Goal: Task Accomplishment & Management: Use online tool/utility

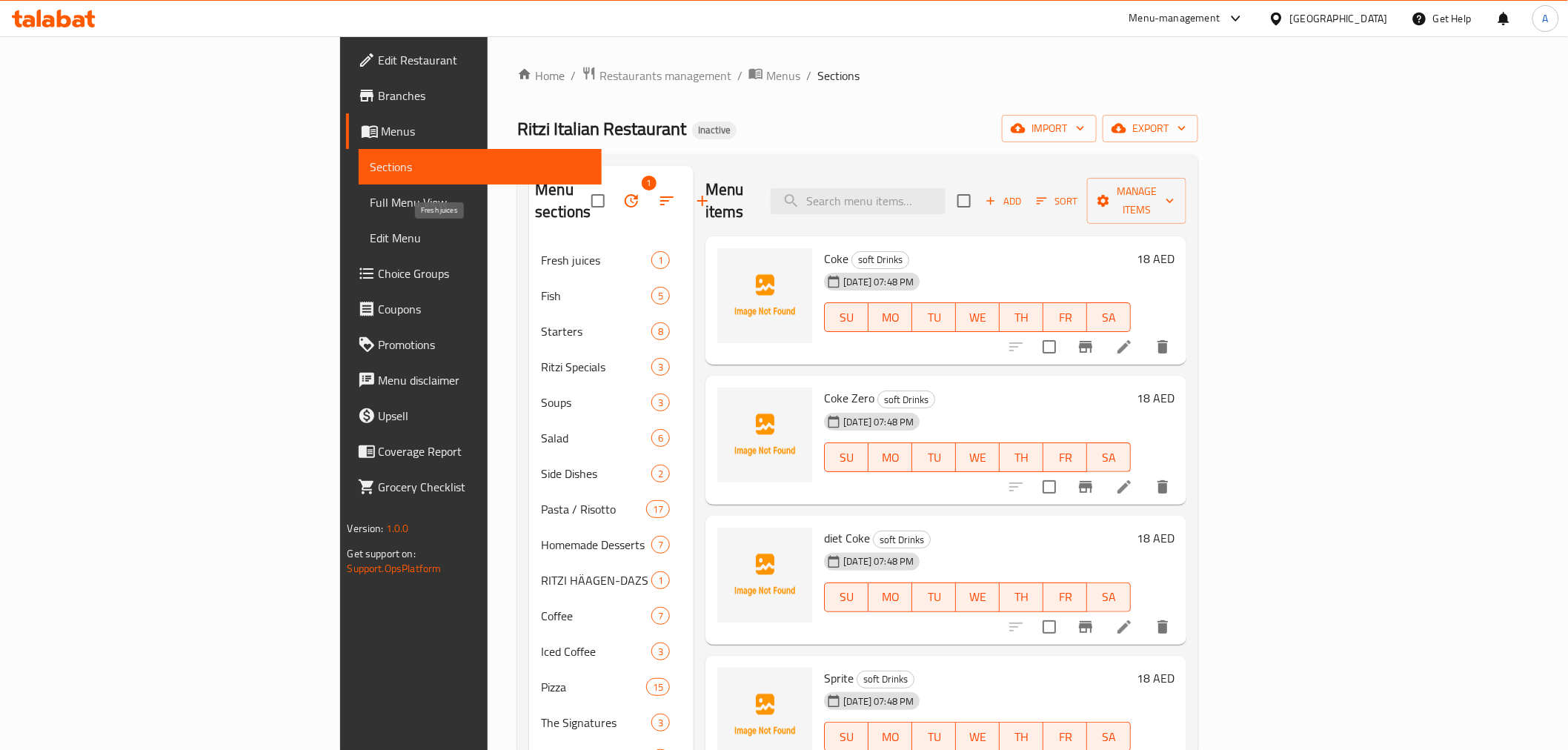
click at [541, 252] on span "Fresh juices" at bounding box center [596, 260] width 110 height 17
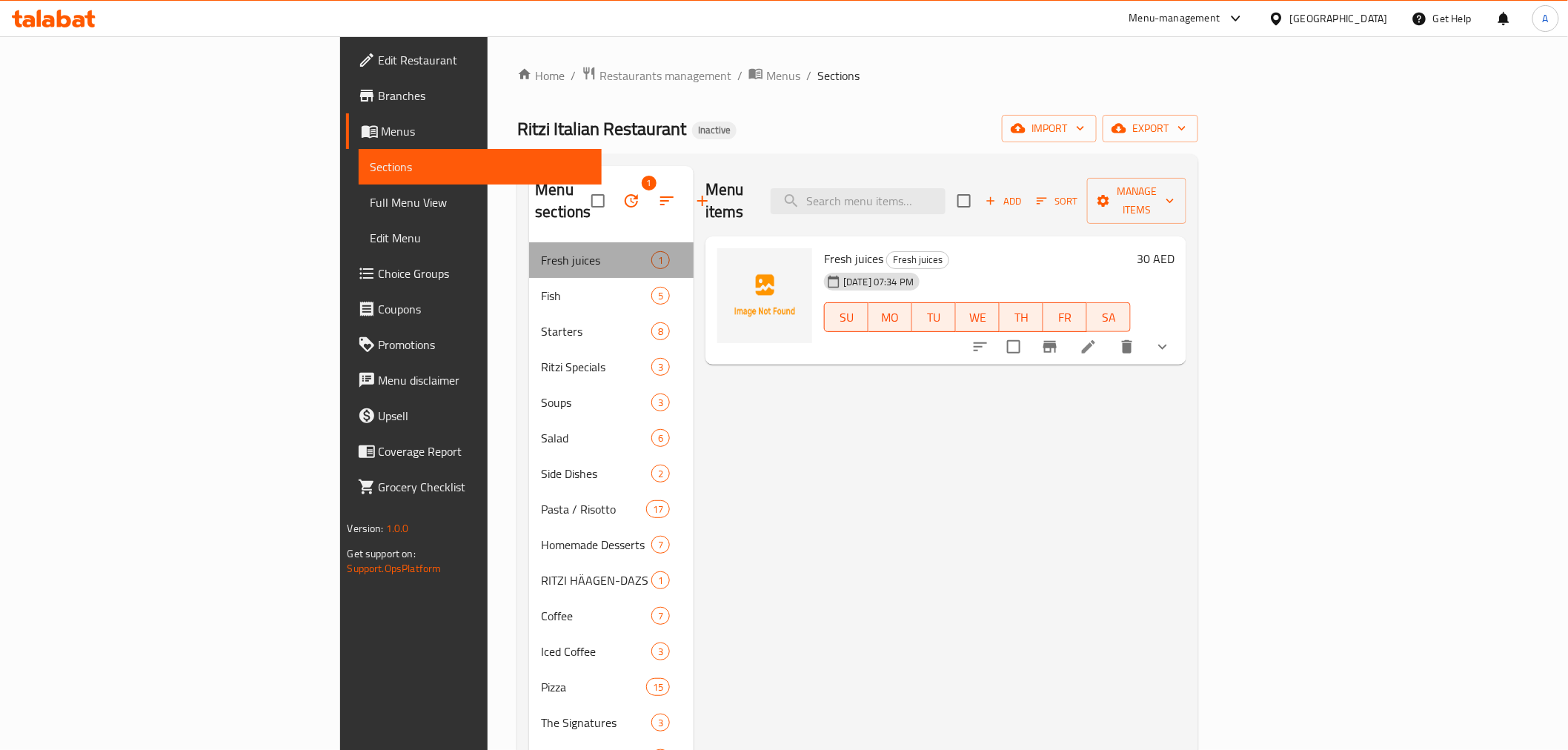
click at [587, 242] on div "Fresh juices 1" at bounding box center [611, 260] width 164 height 36
click at [541, 252] on span "Fresh juices" at bounding box center [596, 260] width 110 height 17
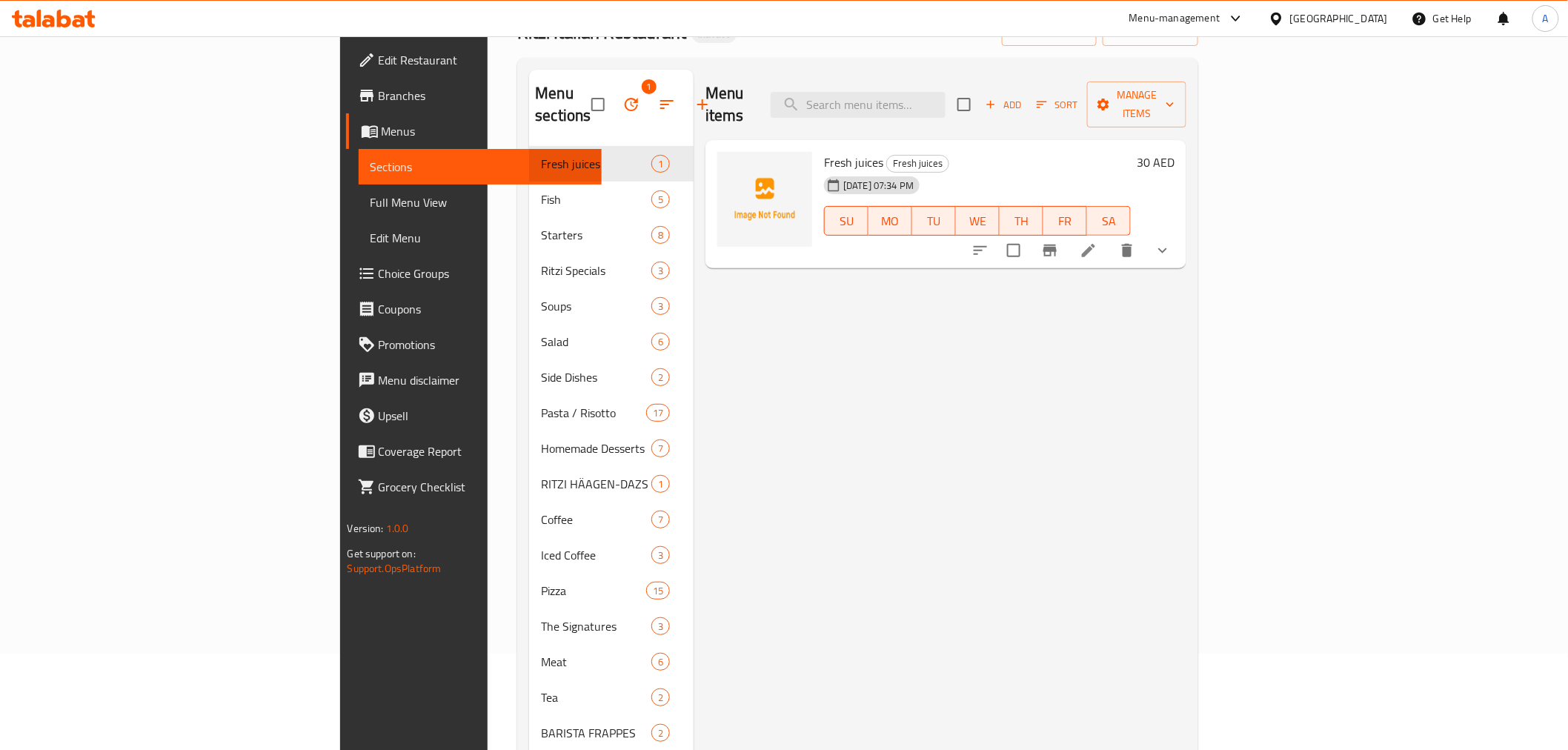
scroll to position [119, 0]
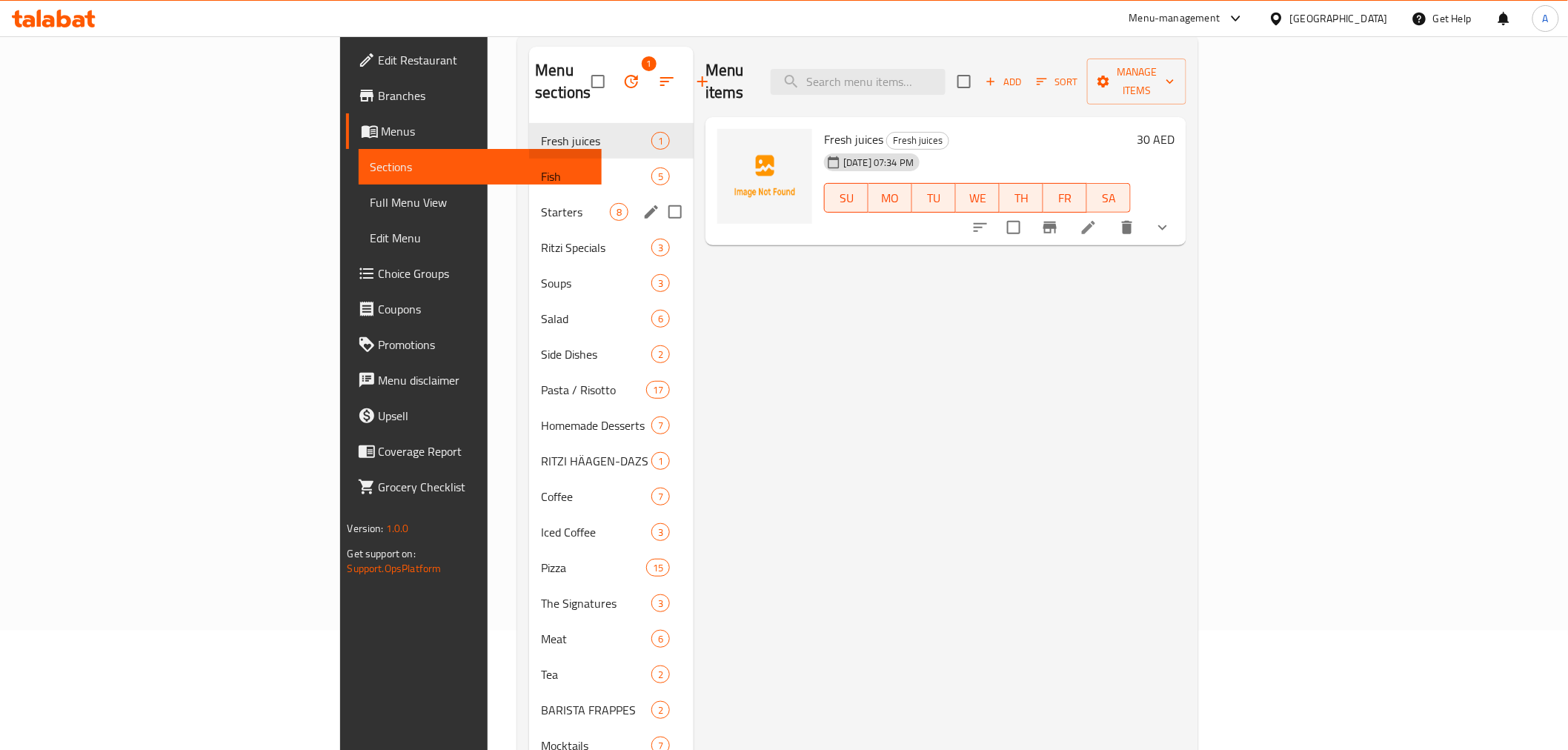
click at [529, 229] on div "Ritzi Specials 3" at bounding box center [611, 247] width 164 height 36
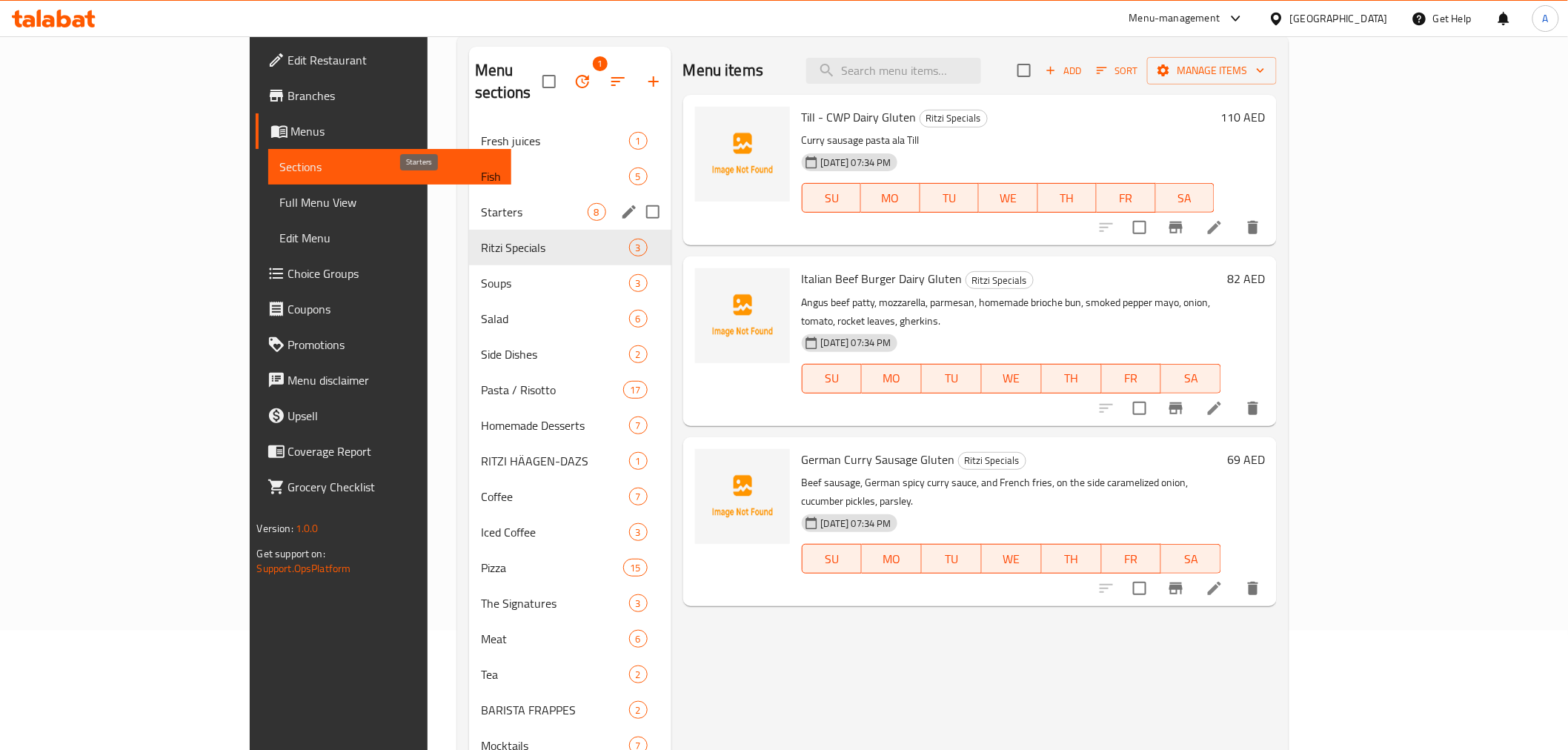
click at [481, 203] on span "Starters" at bounding box center [534, 211] width 106 height 17
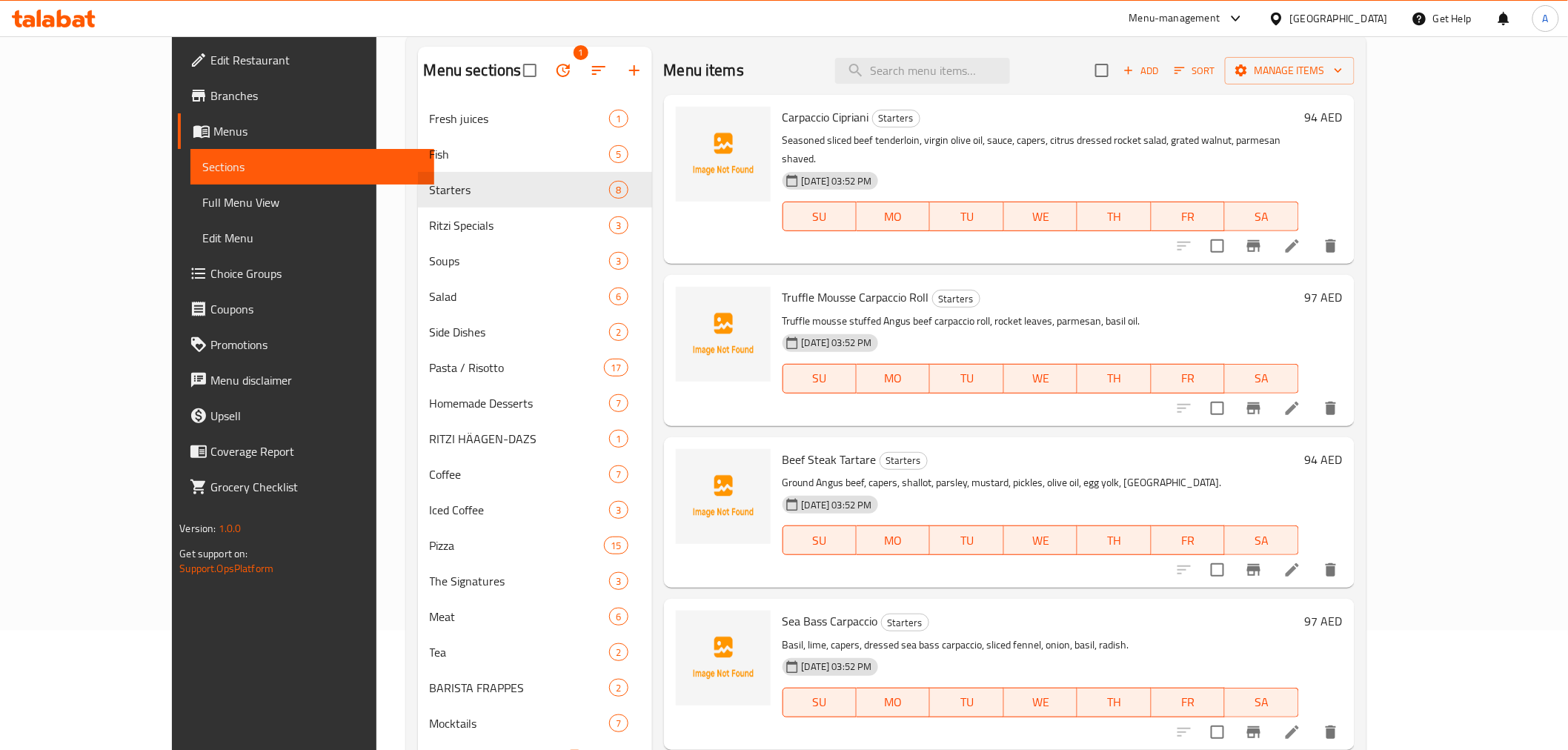
scroll to position [207, 0]
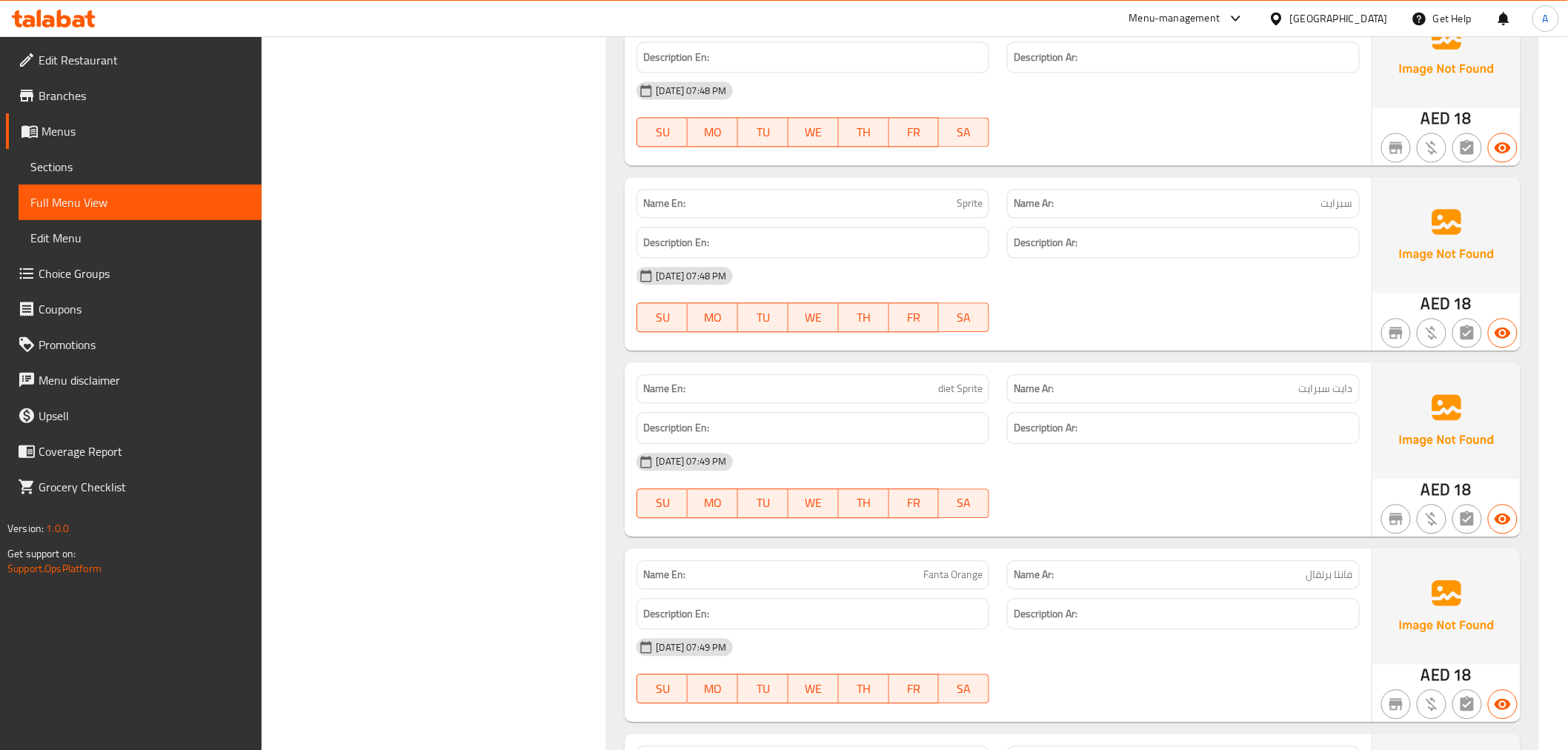
scroll to position [605, 0]
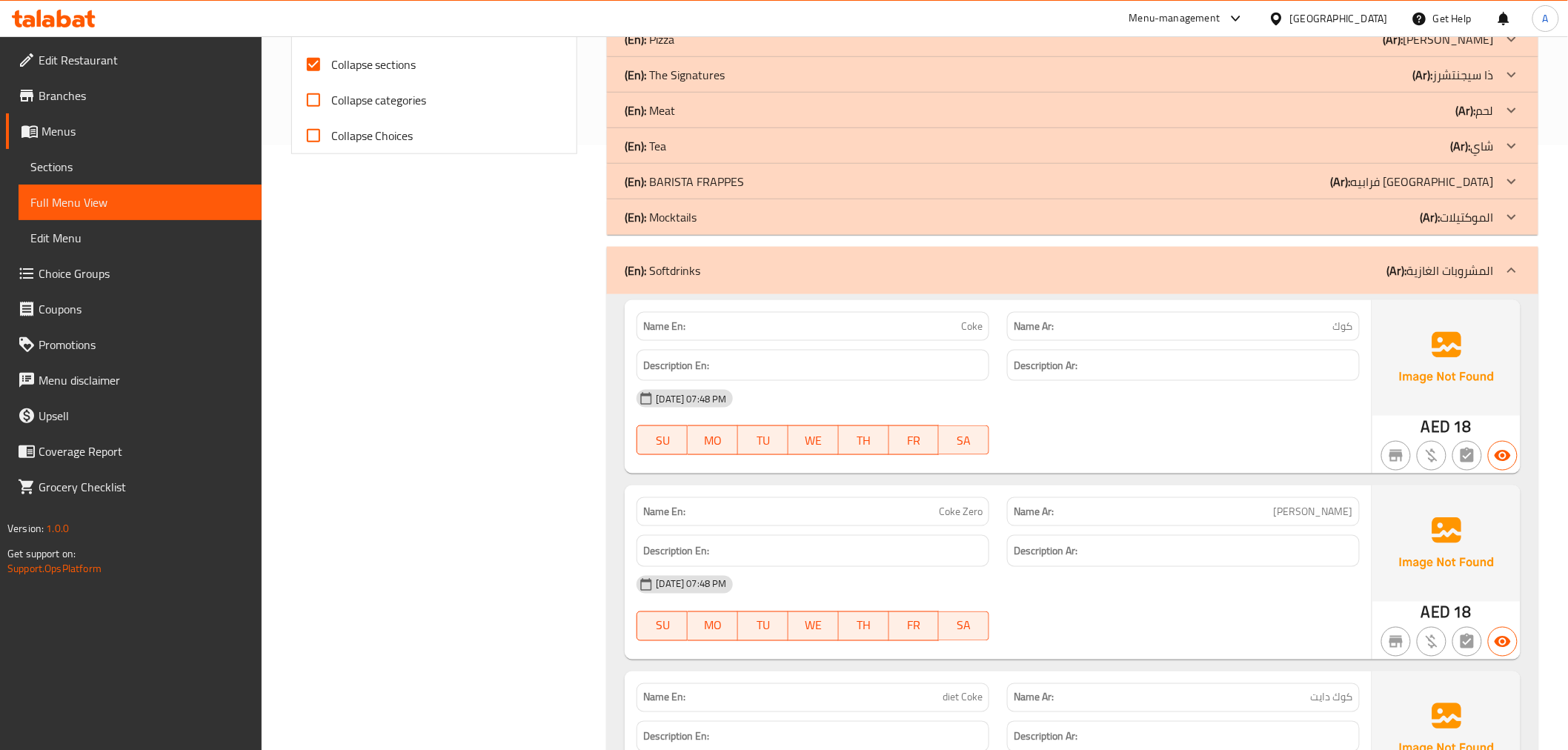
click at [375, 63] on span "Collapse sections" at bounding box center [374, 64] width 85 height 17
click at [331, 63] on input "Collapse sections" at bounding box center [313, 64] width 36 height 36
checkbox input "false"
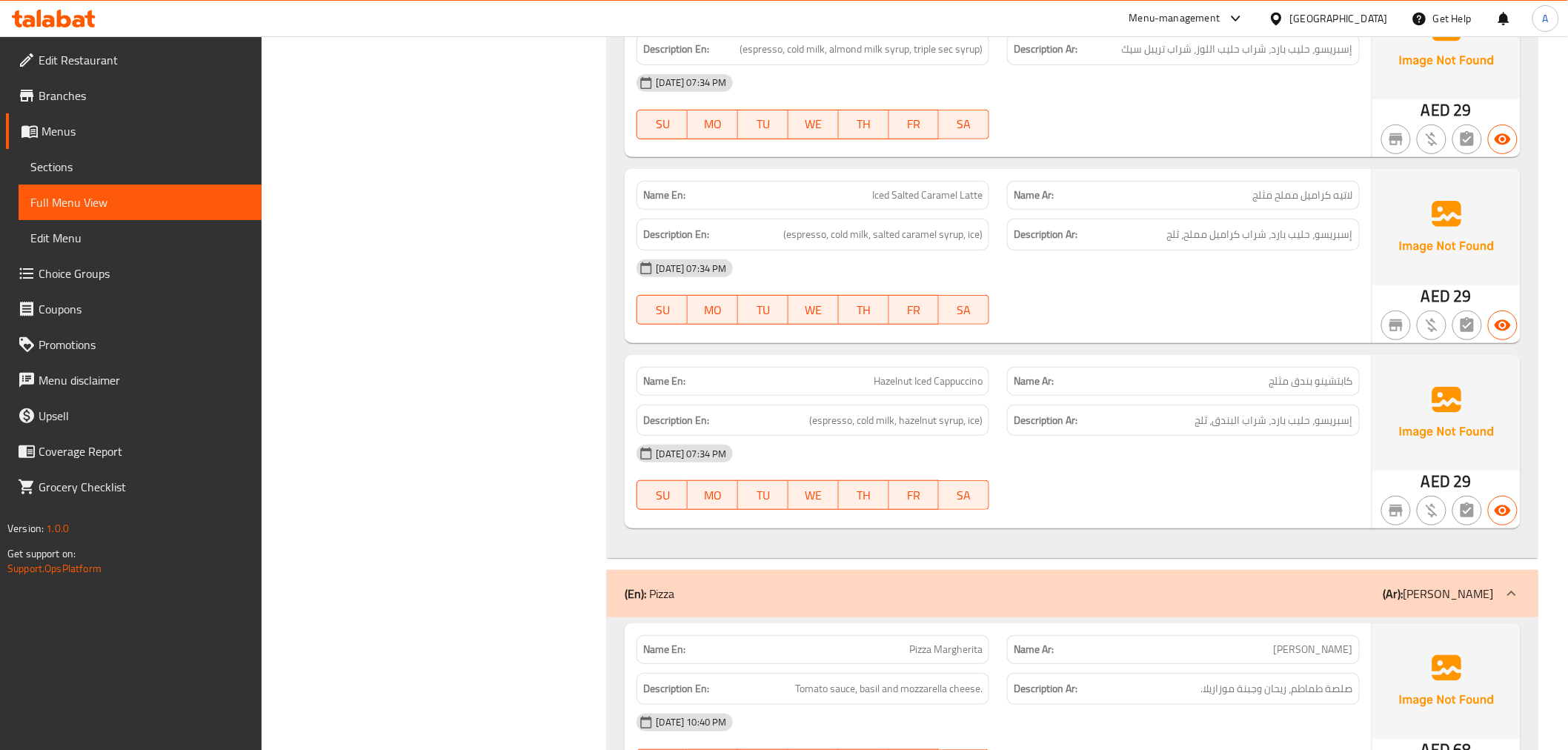
scroll to position [22745, 0]
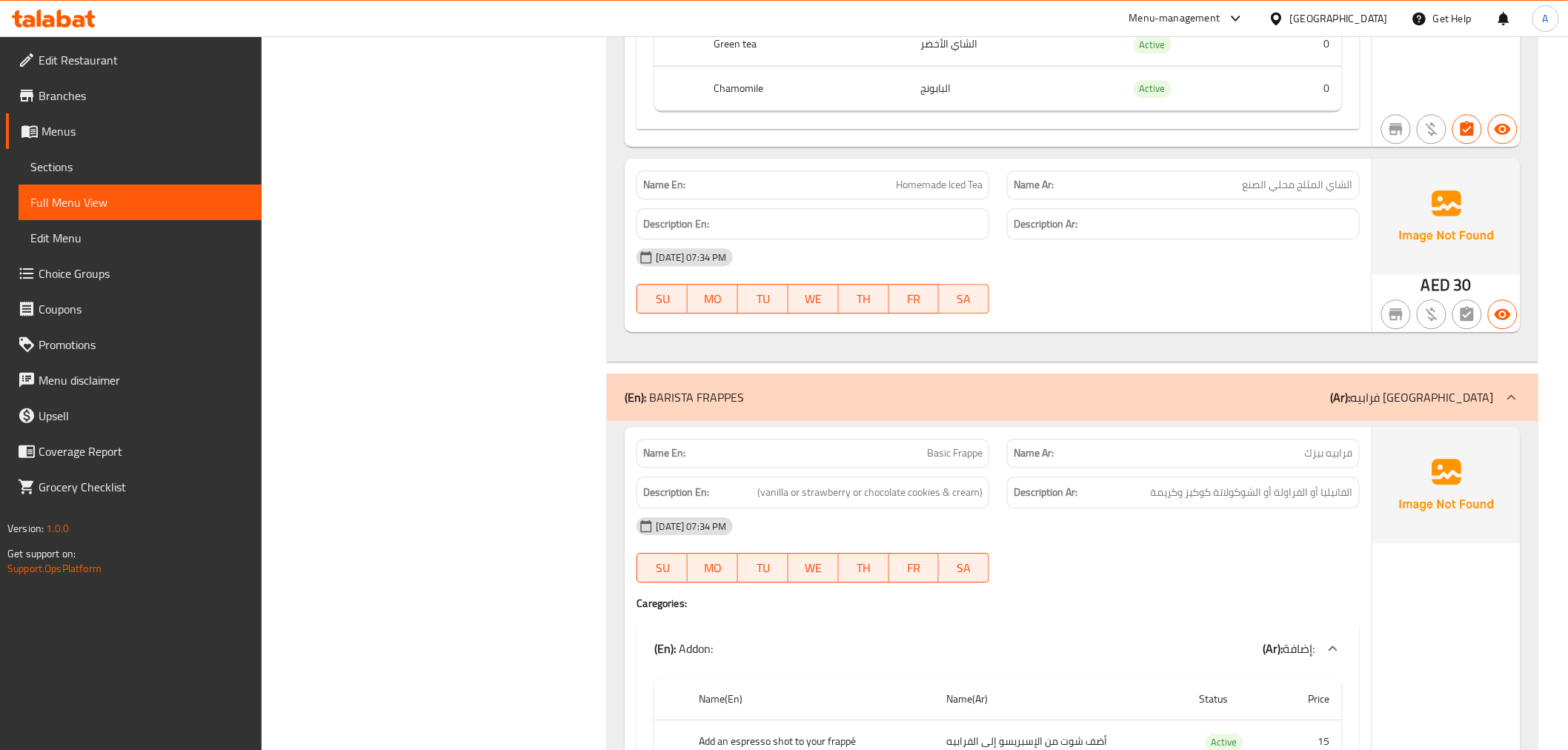
click at [1129, 476] on div "Description Ar: الفانيليا أو الفراولة أو الشوكولاتة كوكيز وكريمة" at bounding box center [1183, 492] width 353 height 32
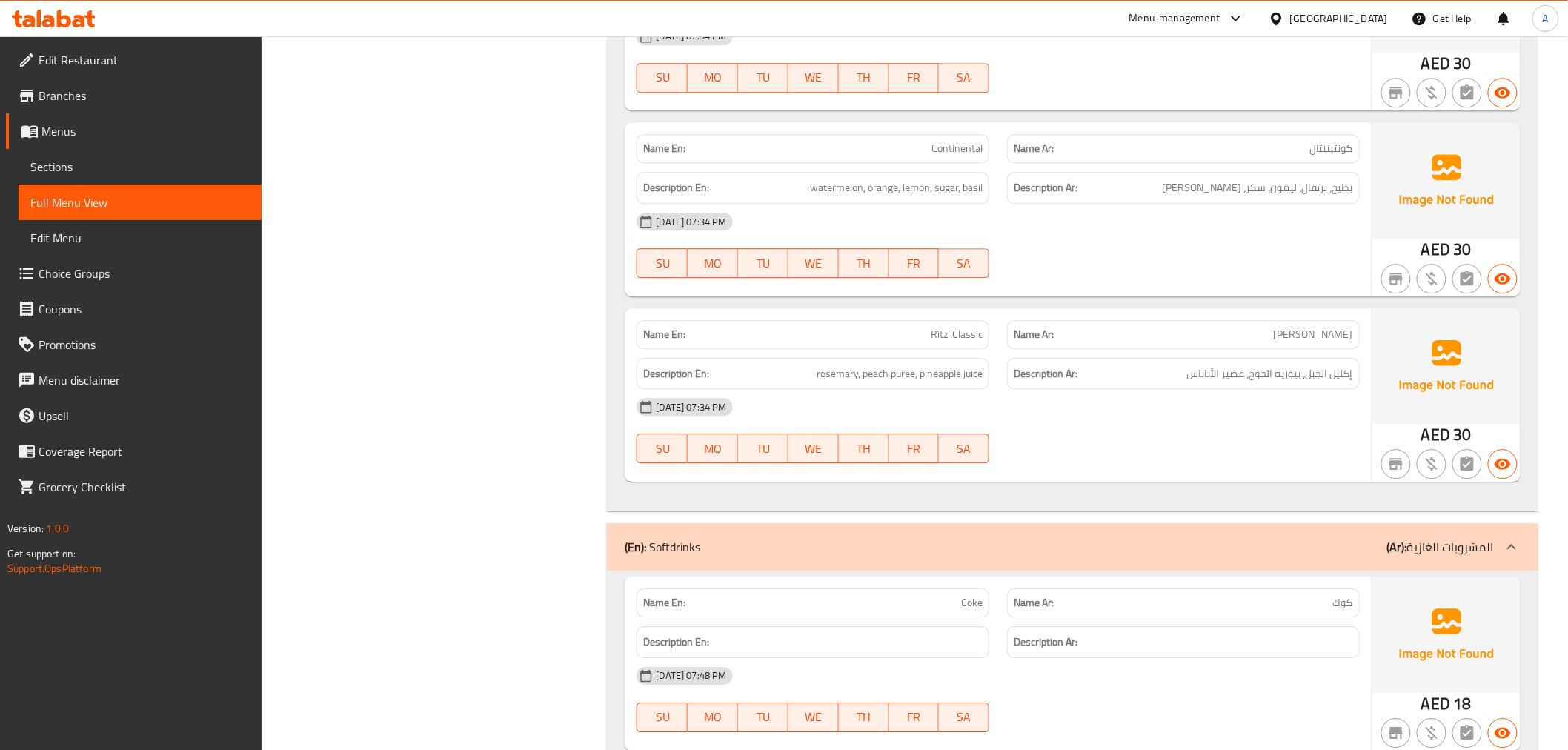
scroll to position [0, 0]
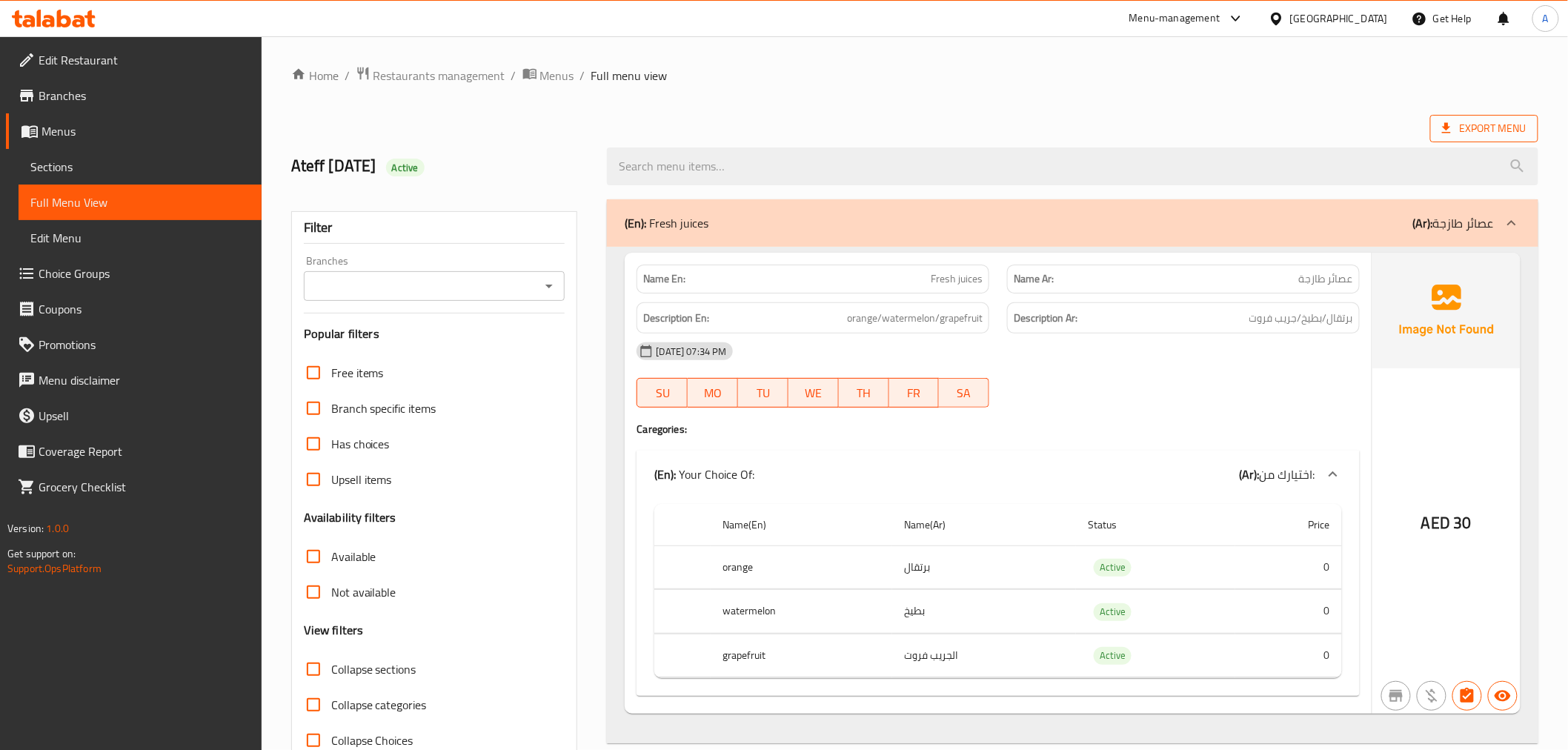
click at [1494, 133] on span "Export Menu" at bounding box center [1484, 128] width 84 height 18
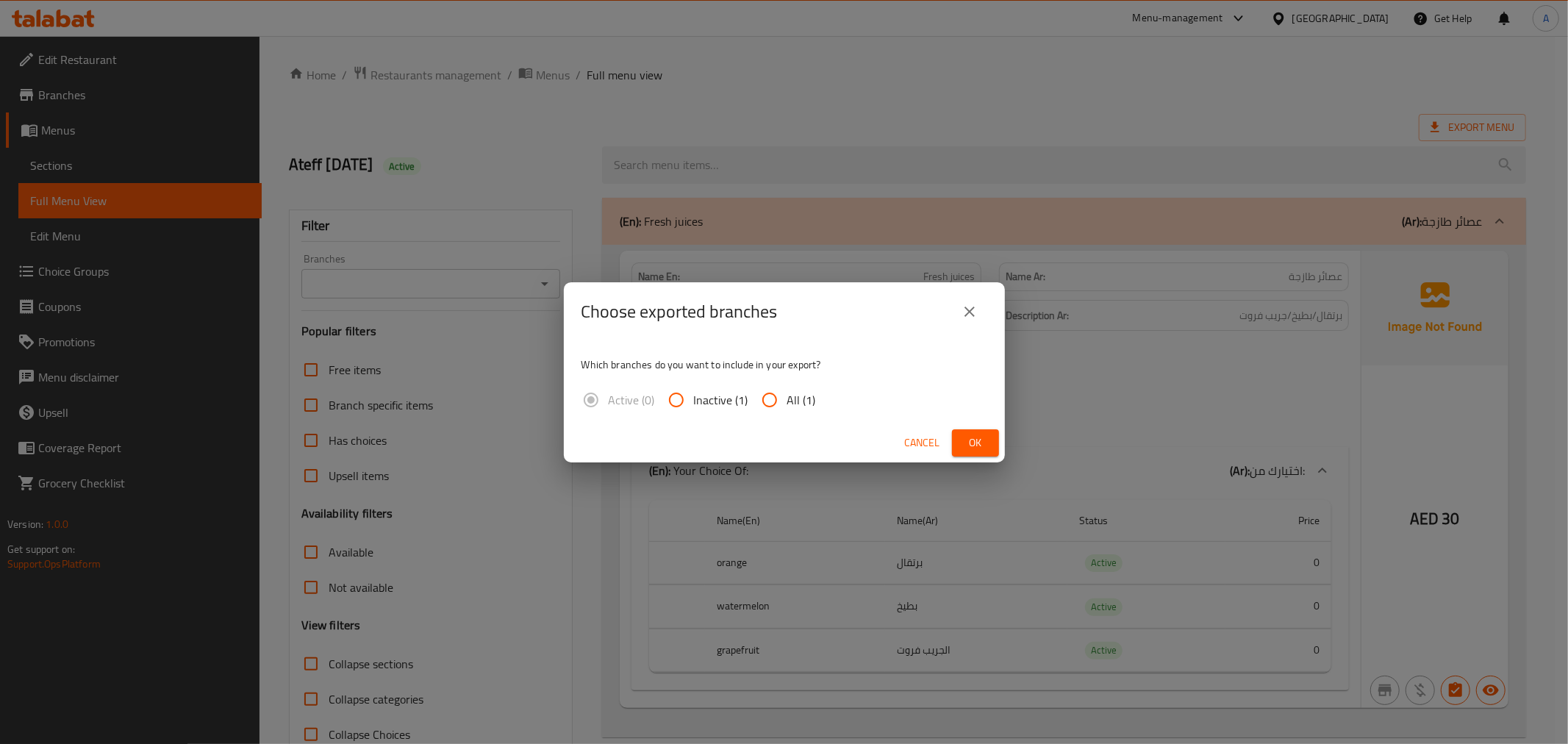
drag, startPoint x: 800, startPoint y: 404, endPoint x: 904, endPoint y: 433, distance: 108.0
click at [800, 405] on span "All (1)" at bounding box center [801, 400] width 29 height 17
click at [787, 405] on input "All (1)" at bounding box center [769, 400] width 35 height 35
radio input "true"
click at [974, 444] on span "Ok" at bounding box center [975, 442] width 23 height 18
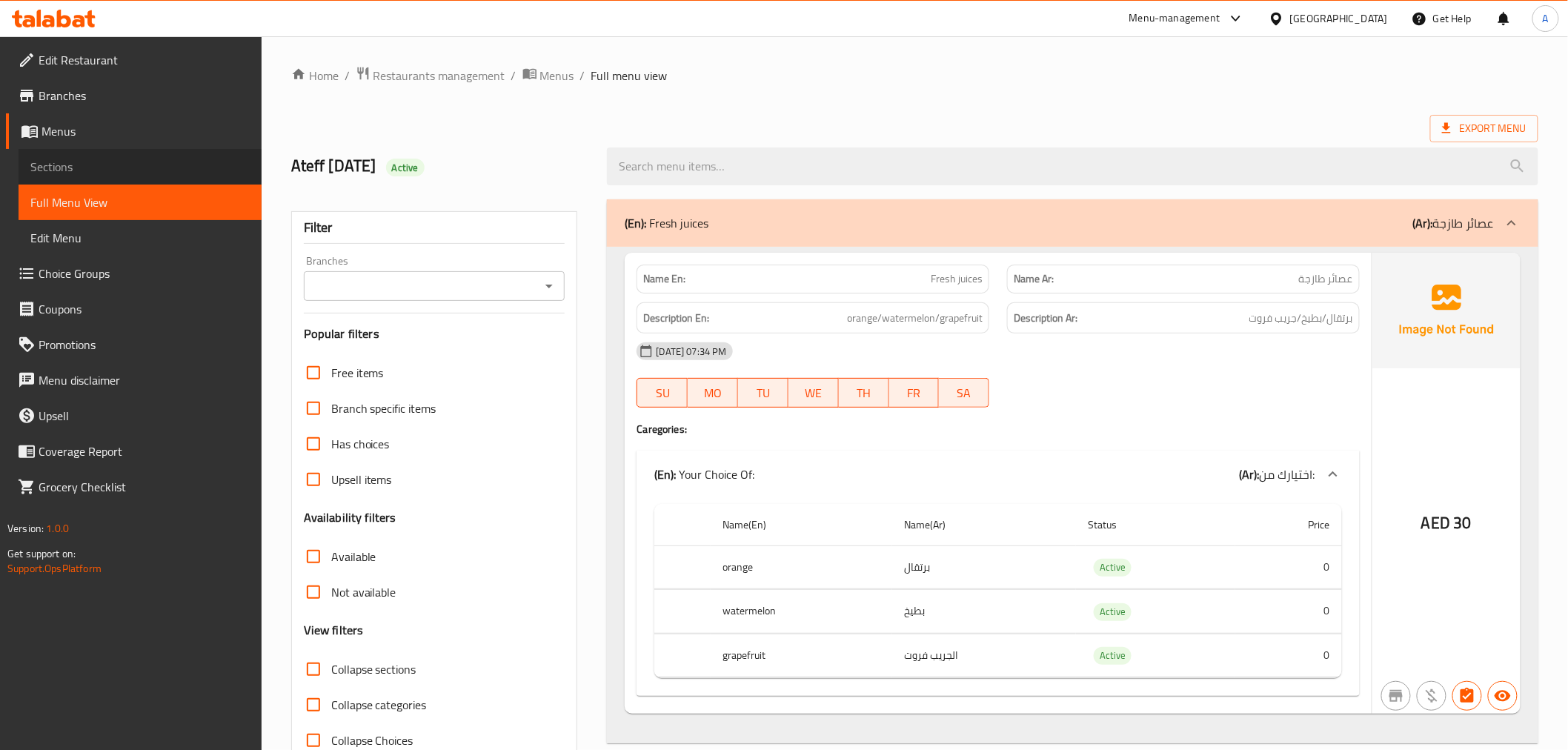
click at [105, 170] on span "Sections" at bounding box center [140, 166] width 220 height 17
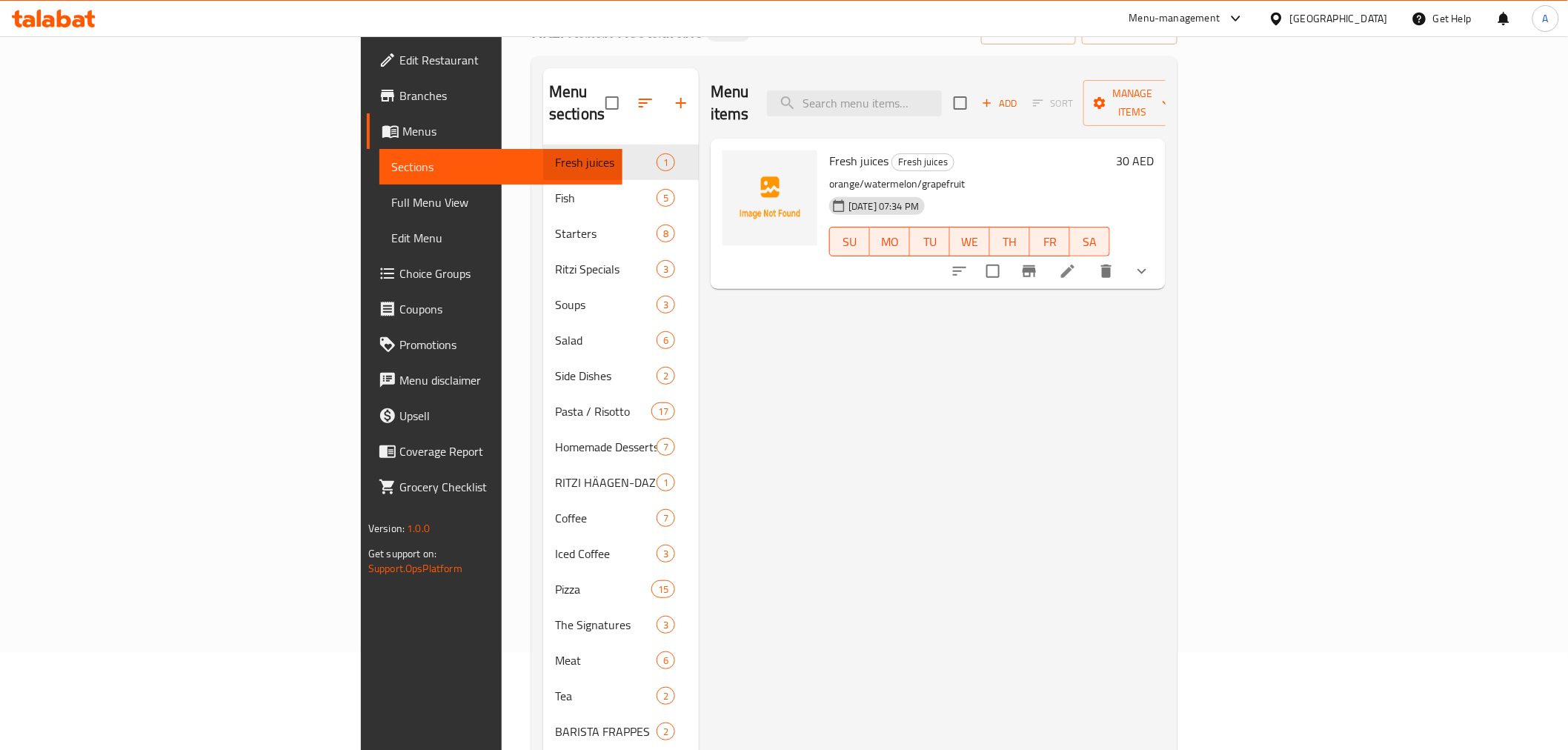
scroll to position [207, 0]
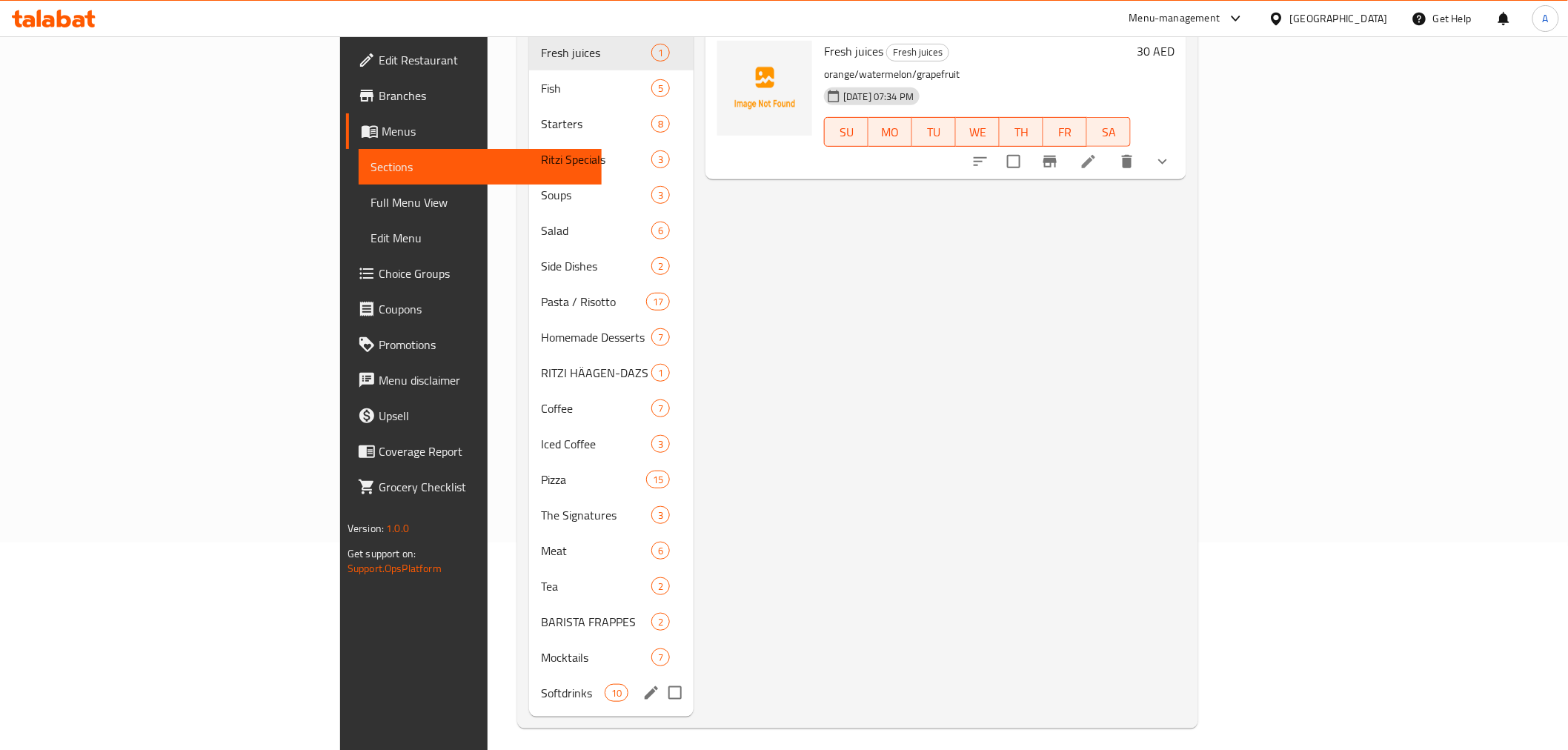
click at [541, 684] on span "Softdrinks" at bounding box center [572, 692] width 63 height 17
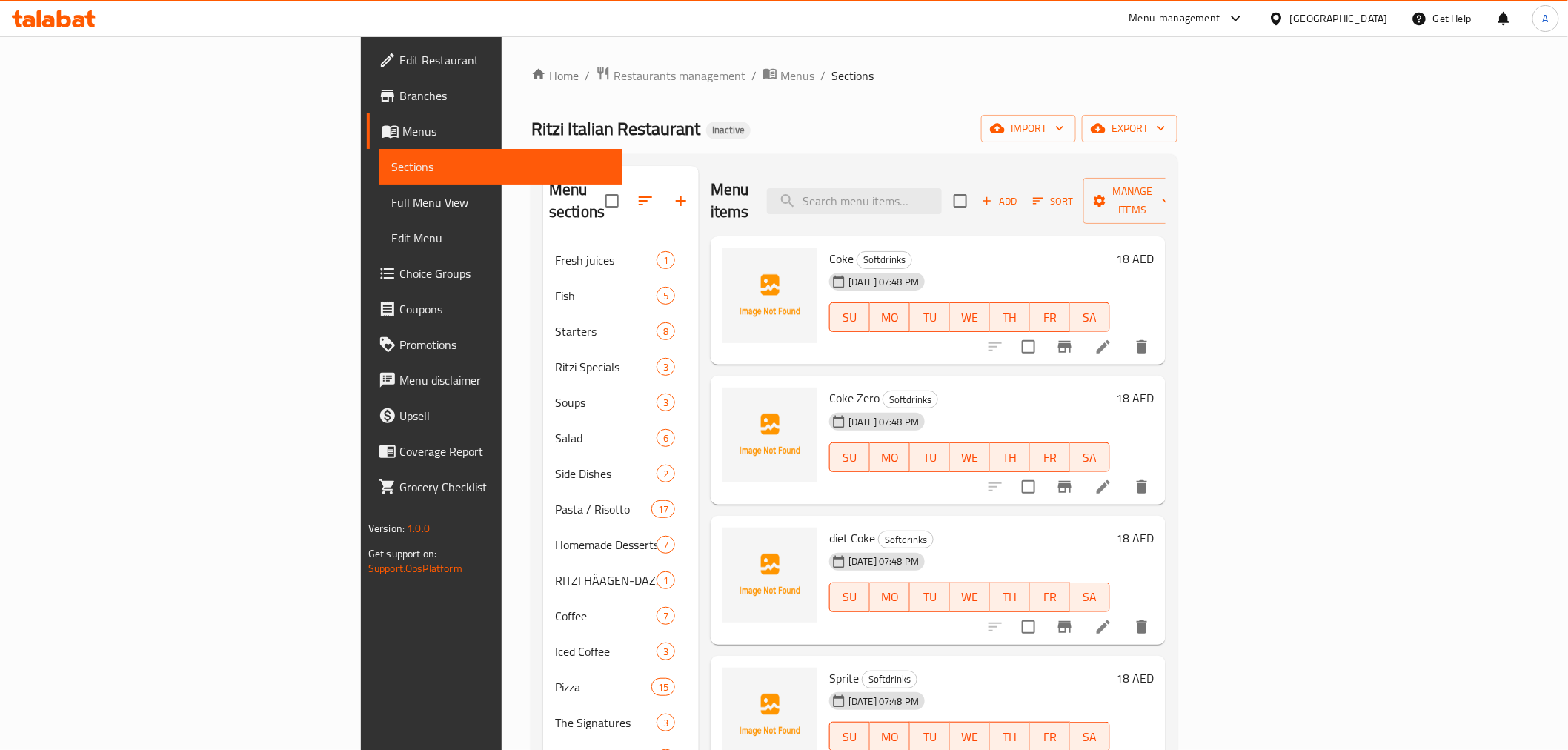
click at [993, 194] on icon "button" at bounding box center [987, 201] width 14 height 14
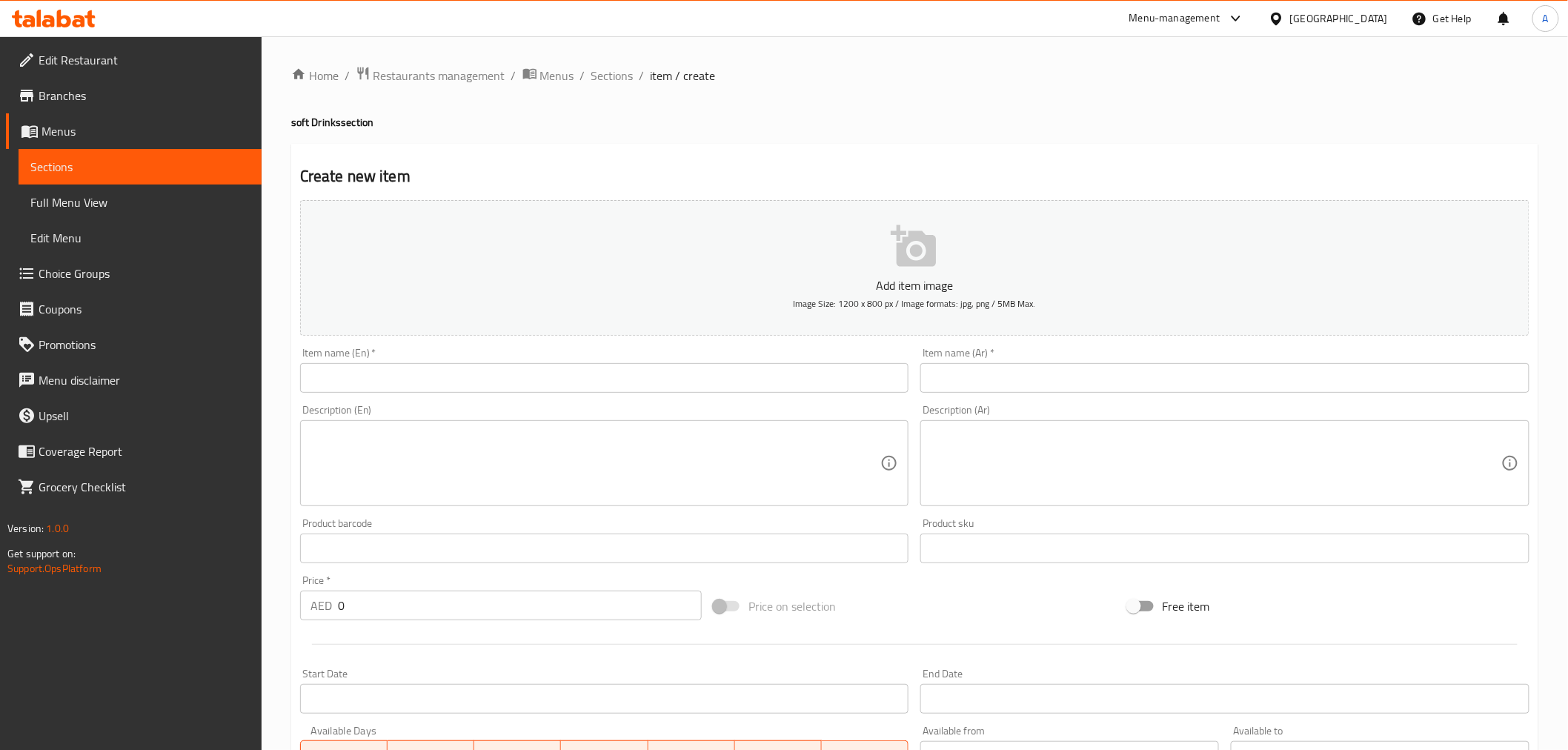
click at [415, 365] on input "text" at bounding box center [604, 378] width 609 height 30
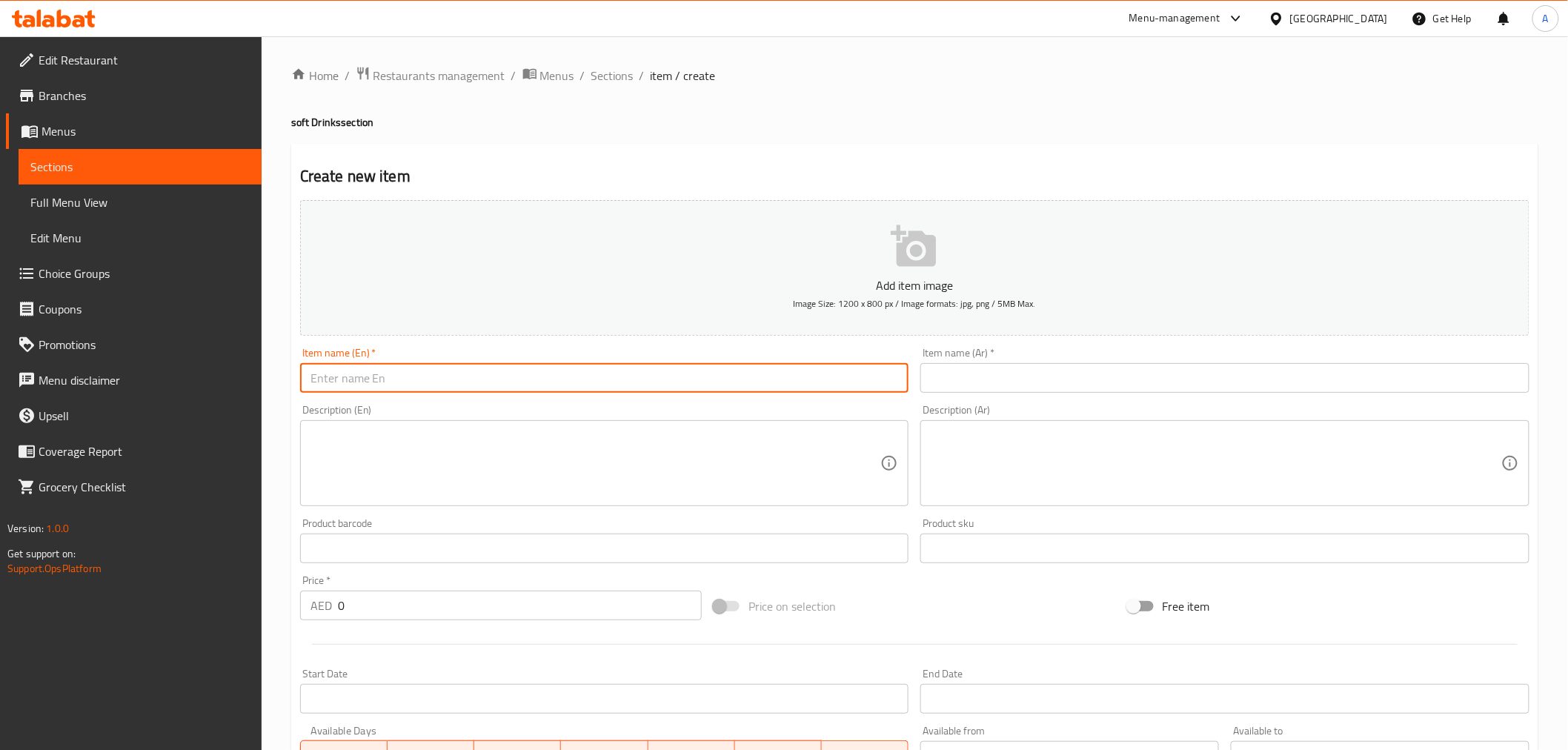
paste input "Non-alcoholic beer"
type input "Non-alcoholic beer"
click at [1056, 400] on div "Description (Ar) Description (Ar)" at bounding box center [1224, 455] width 621 height 113
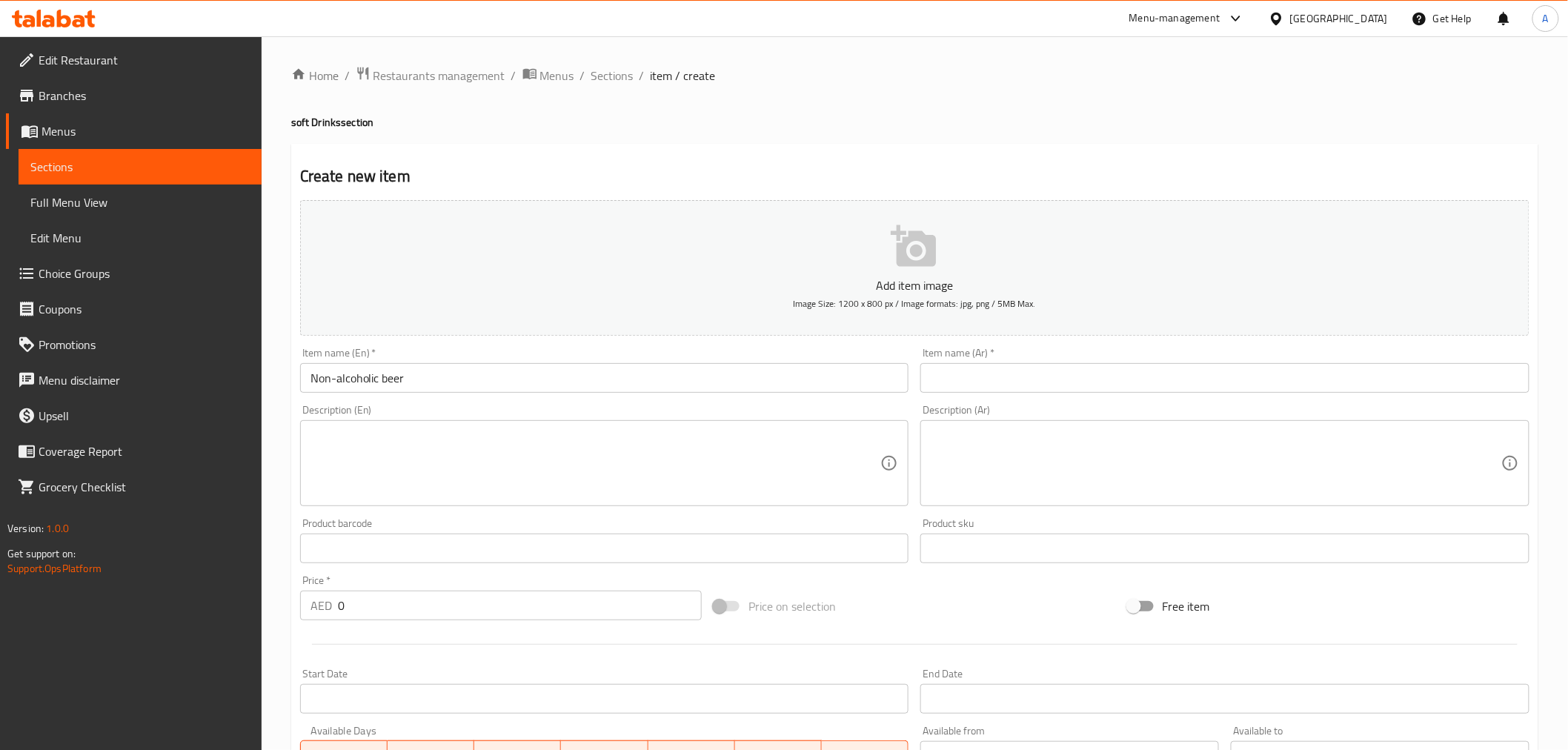
click at [1043, 376] on input "text" at bounding box center [1224, 378] width 609 height 30
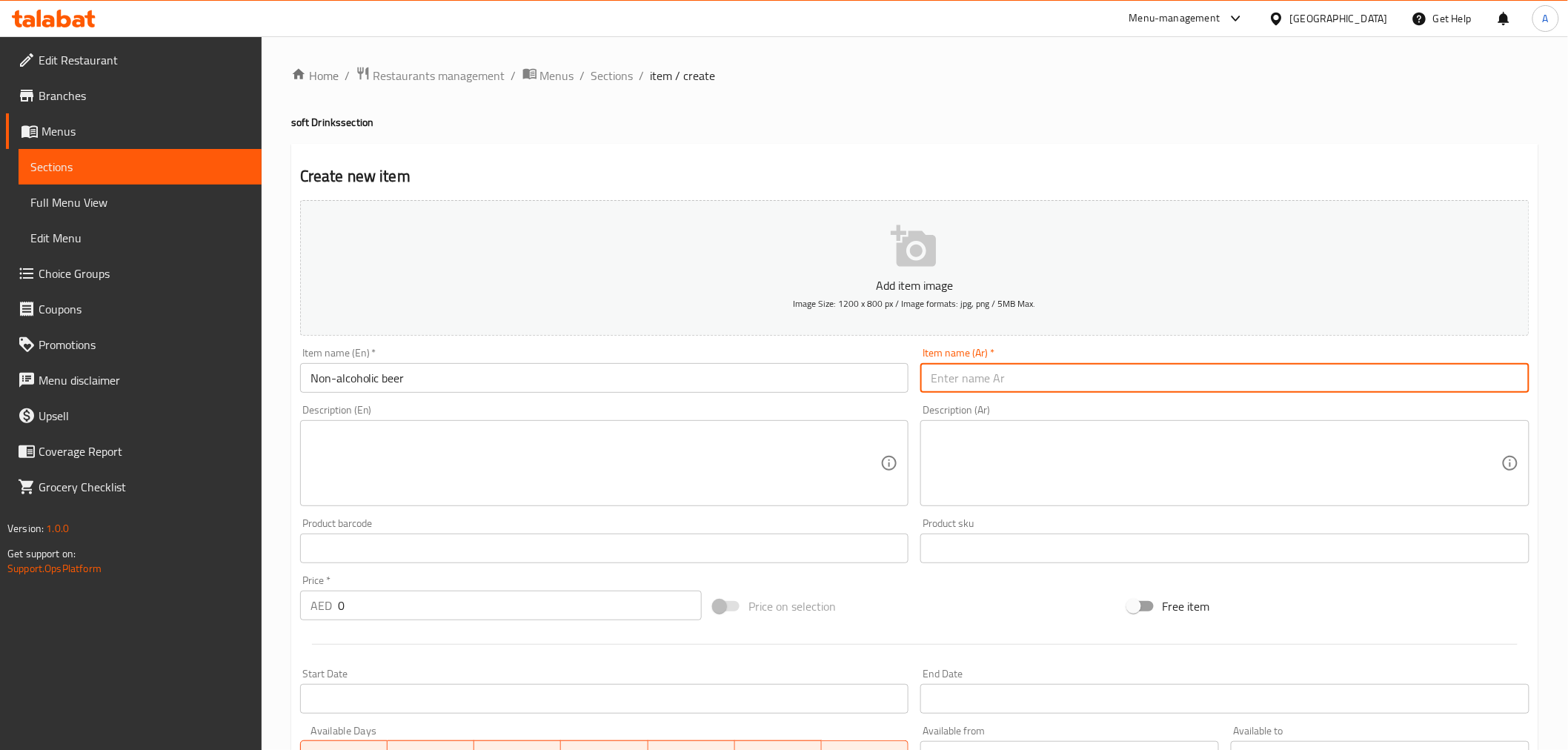
type input "s"
type input "ك"
paste input "بيرة خالية من الكحول"
drag, startPoint x: 986, startPoint y: 375, endPoint x: 993, endPoint y: 381, distance: 9.2
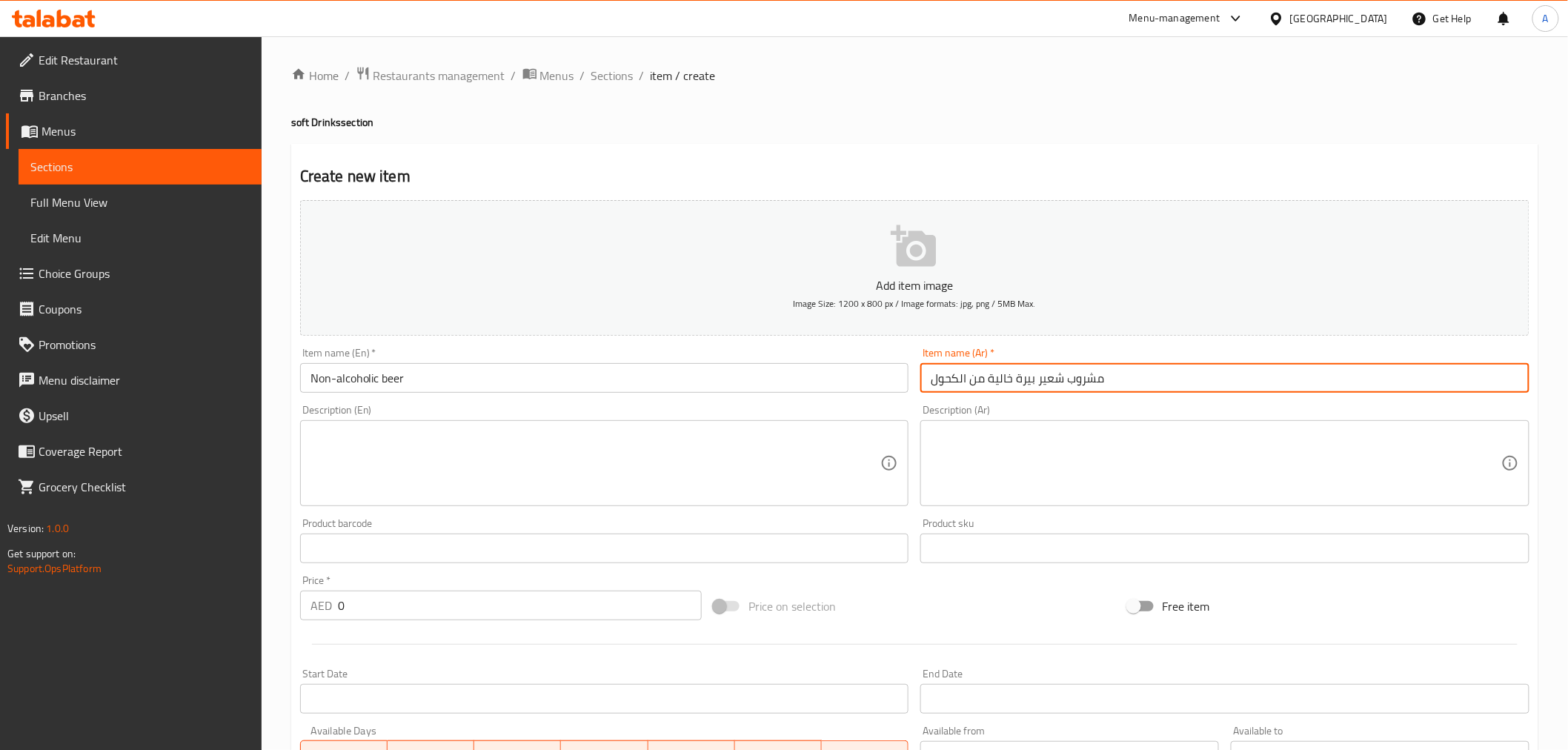
click at [993, 381] on input "مشروب شعير بيرة خالية من الكحول" at bounding box center [1224, 378] width 609 height 30
click at [1018, 380] on input "مشروب شعير بيرة خاليمن الكحول" at bounding box center [1224, 378] width 609 height 30
click at [986, 379] on input "مشروب شعير خاليمن الكحول" at bounding box center [1224, 378] width 609 height 30
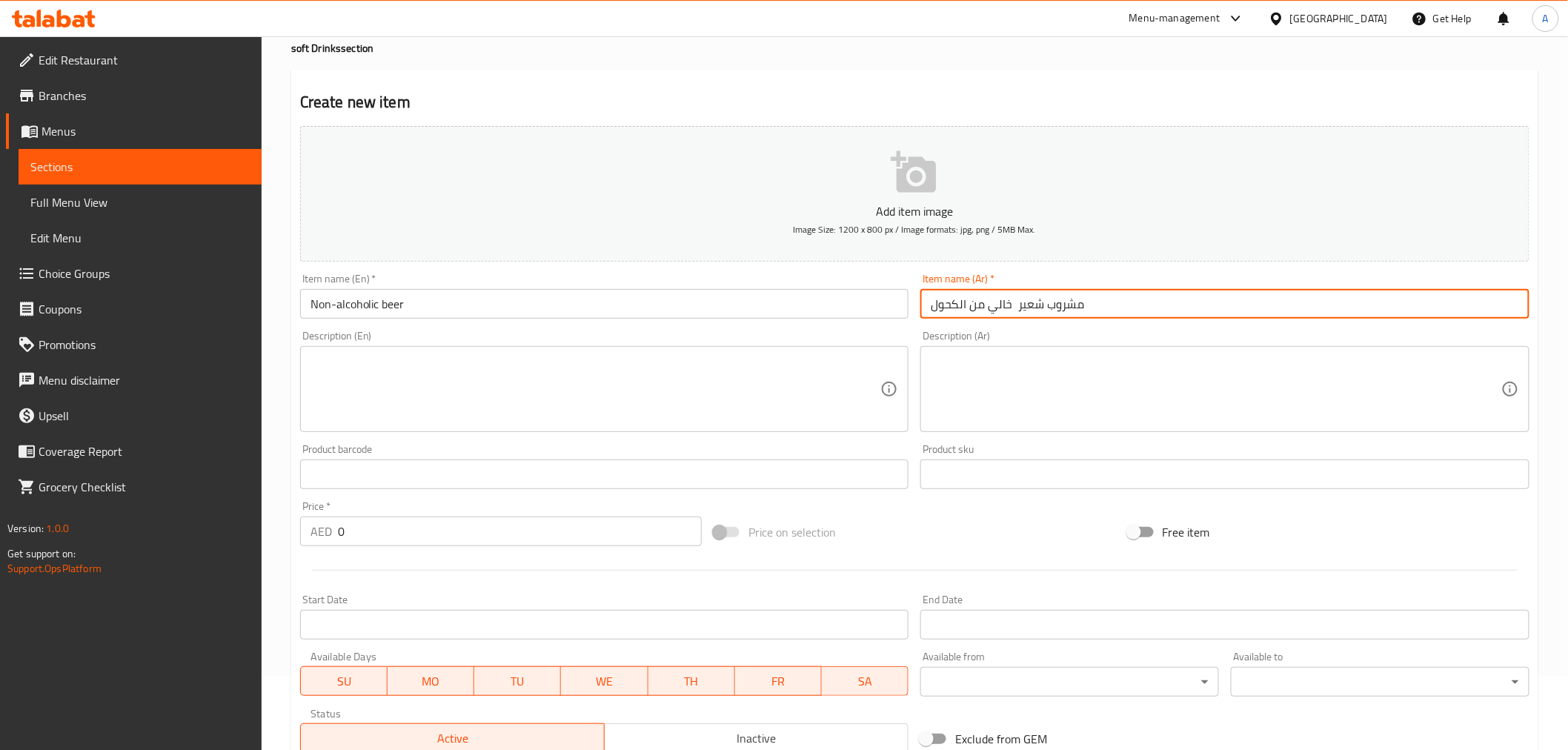
scroll to position [294, 0]
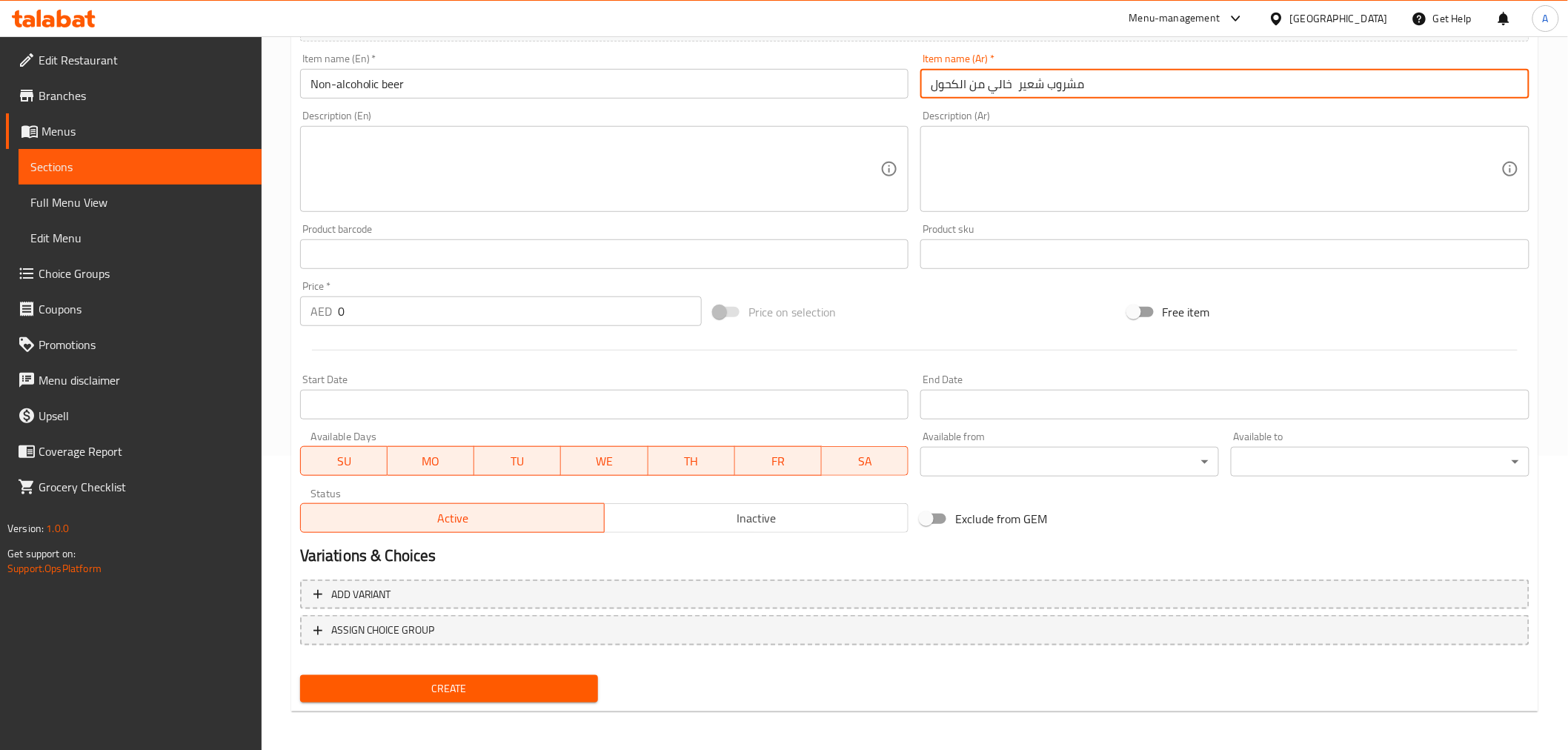
type input "مشروب شعير خالي من الكحول"
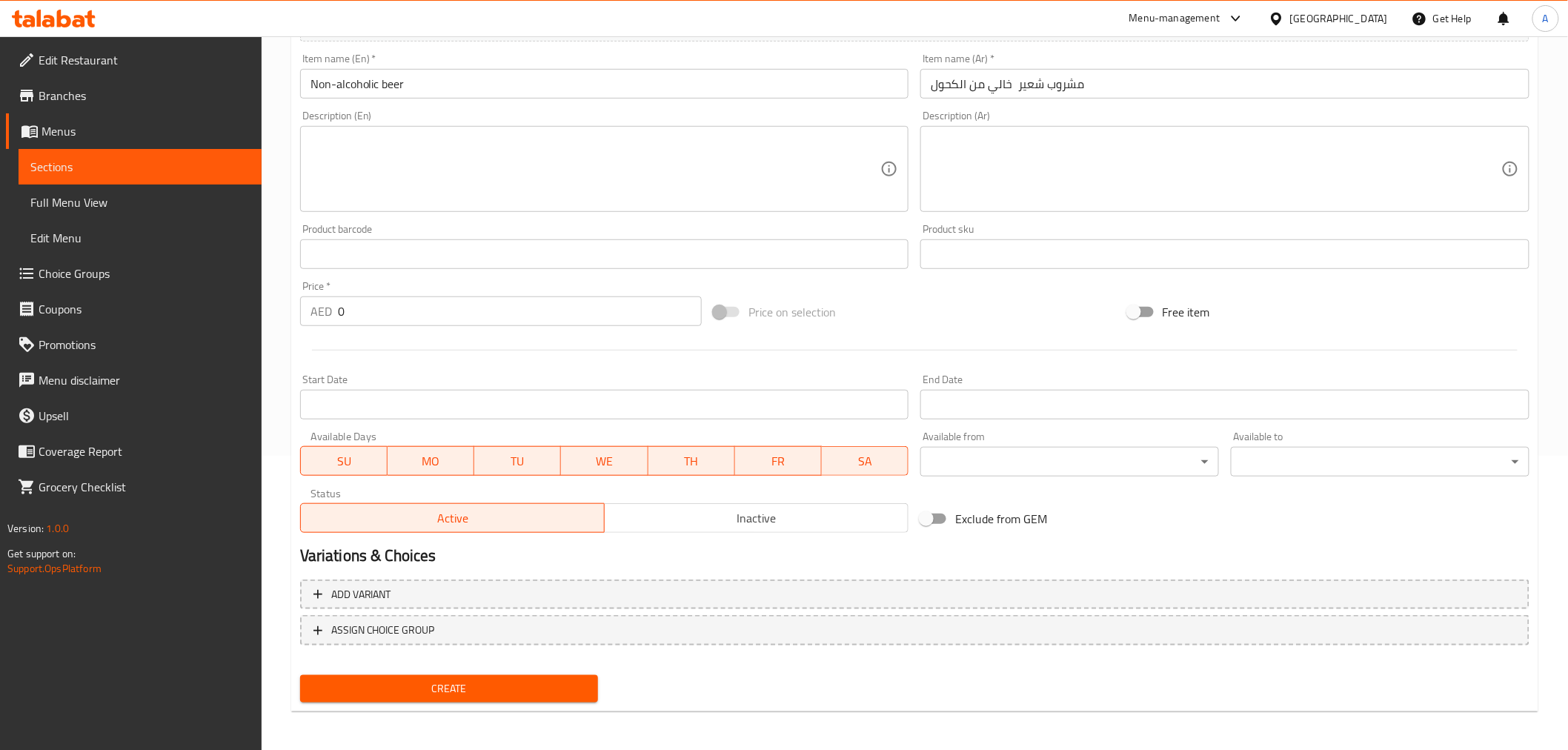
click at [328, 308] on p "AED" at bounding box center [322, 311] width 21 height 17
click at [354, 309] on input "0" at bounding box center [520, 311] width 364 height 30
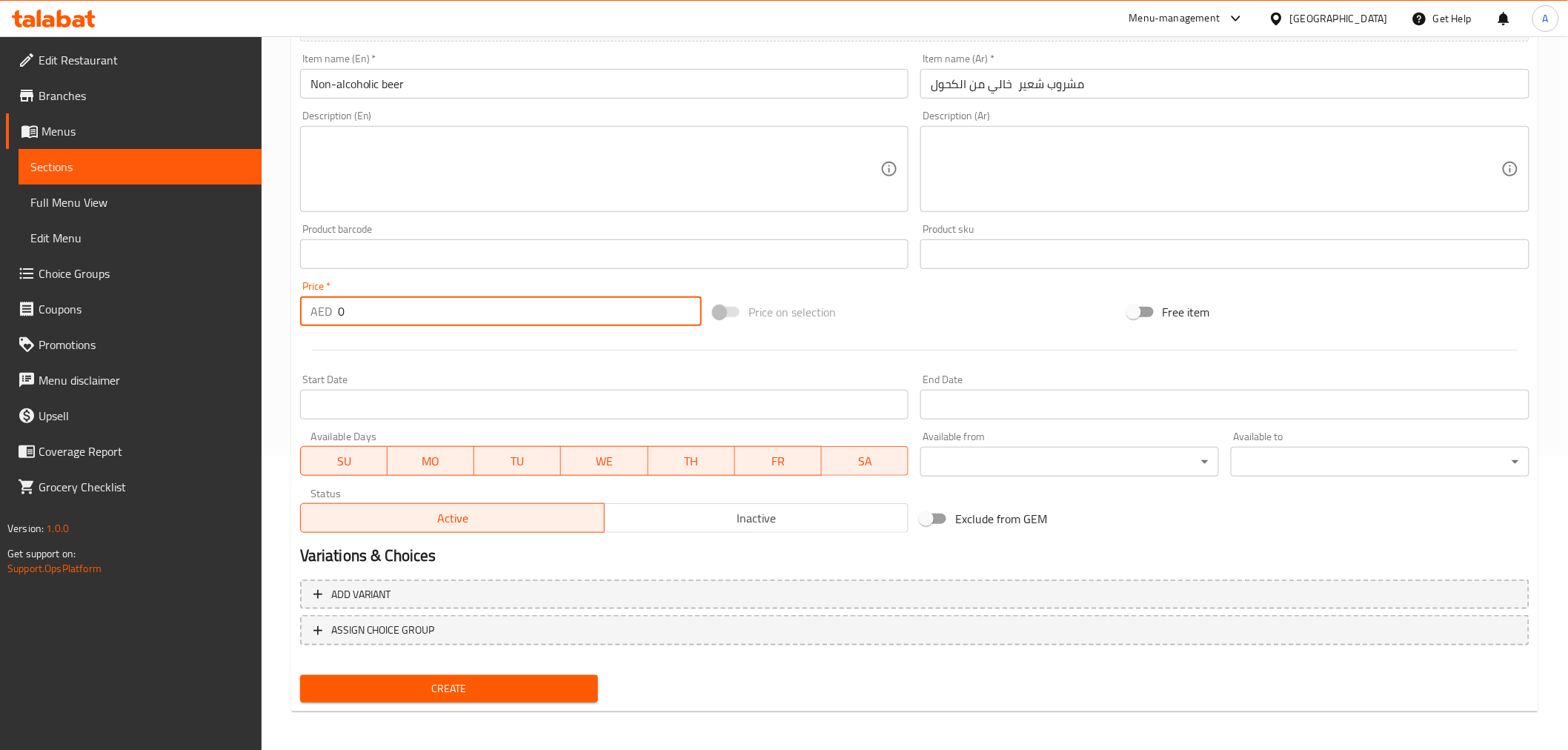
click at [354, 309] on input "0" at bounding box center [520, 311] width 364 height 30
paste input "26"
type input "26"
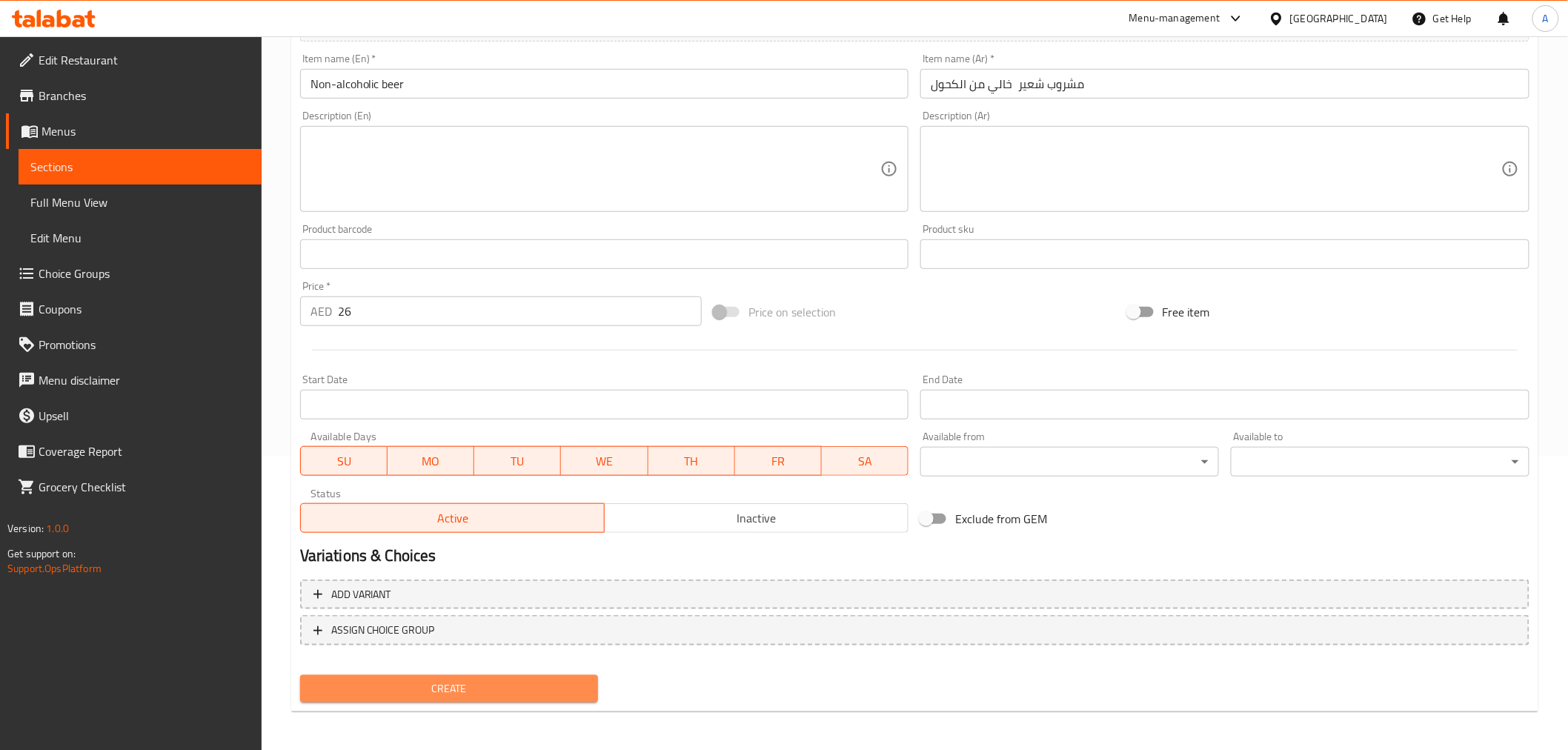
click at [472, 698] on button "Create" at bounding box center [449, 688] width 299 height 27
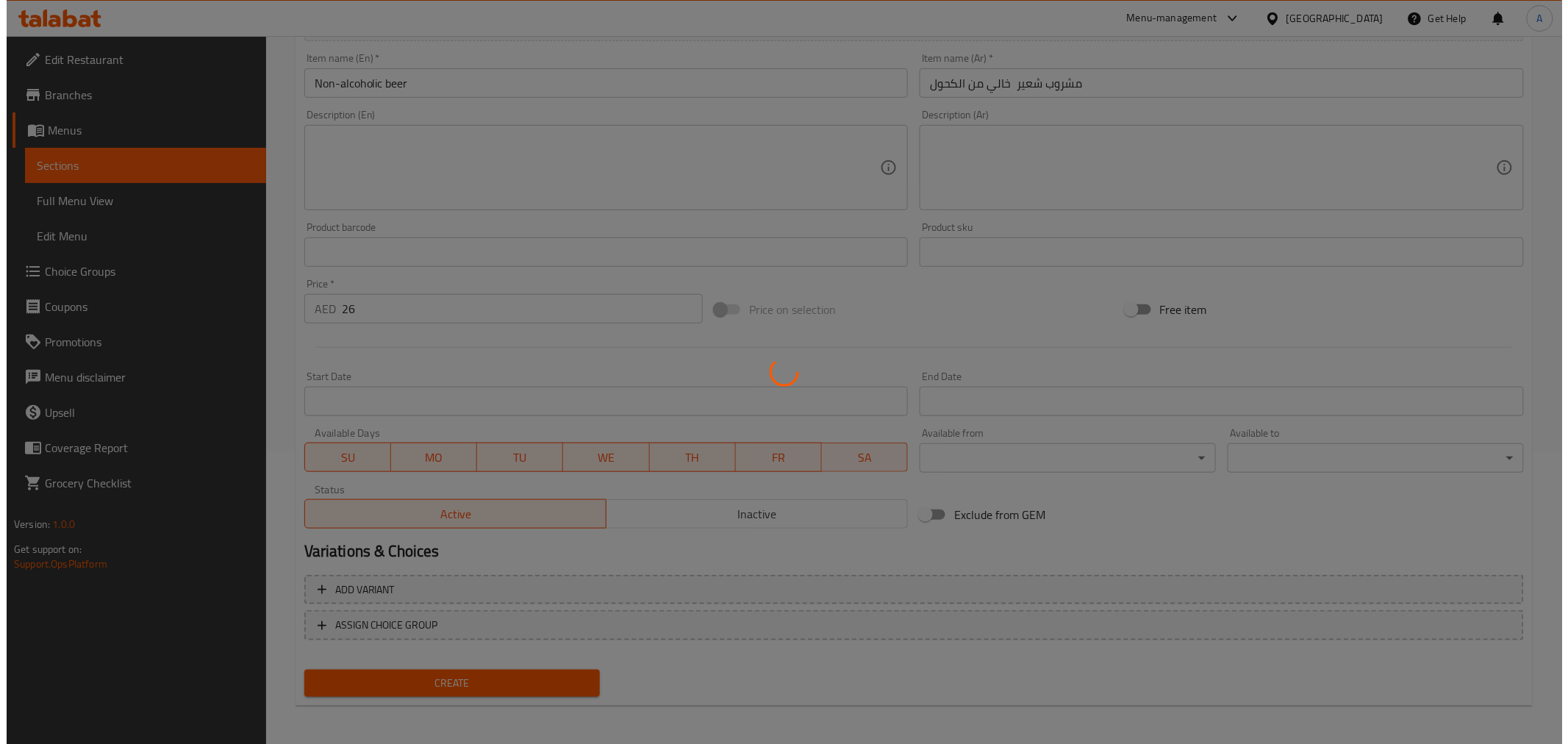
scroll to position [0, 0]
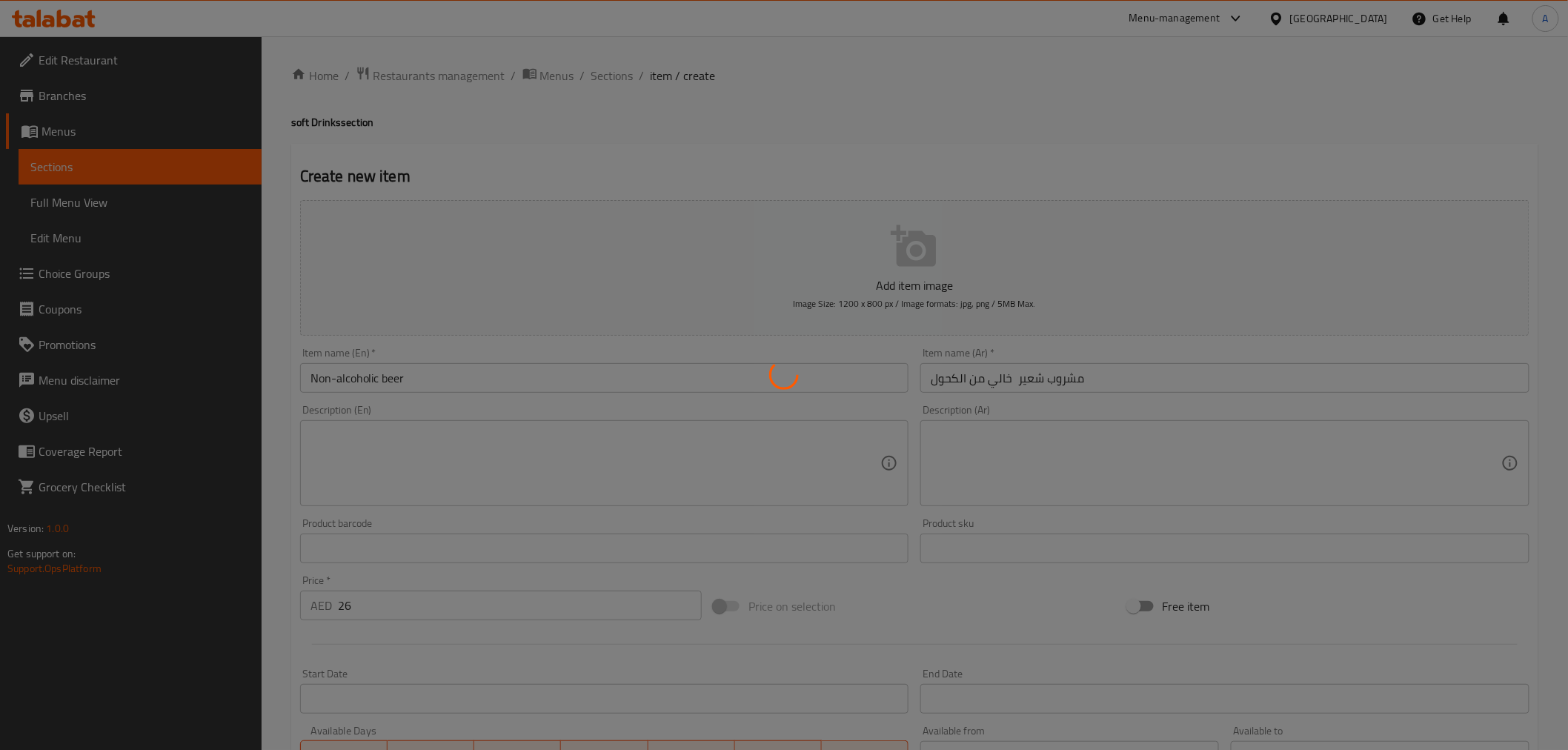
type input "0"
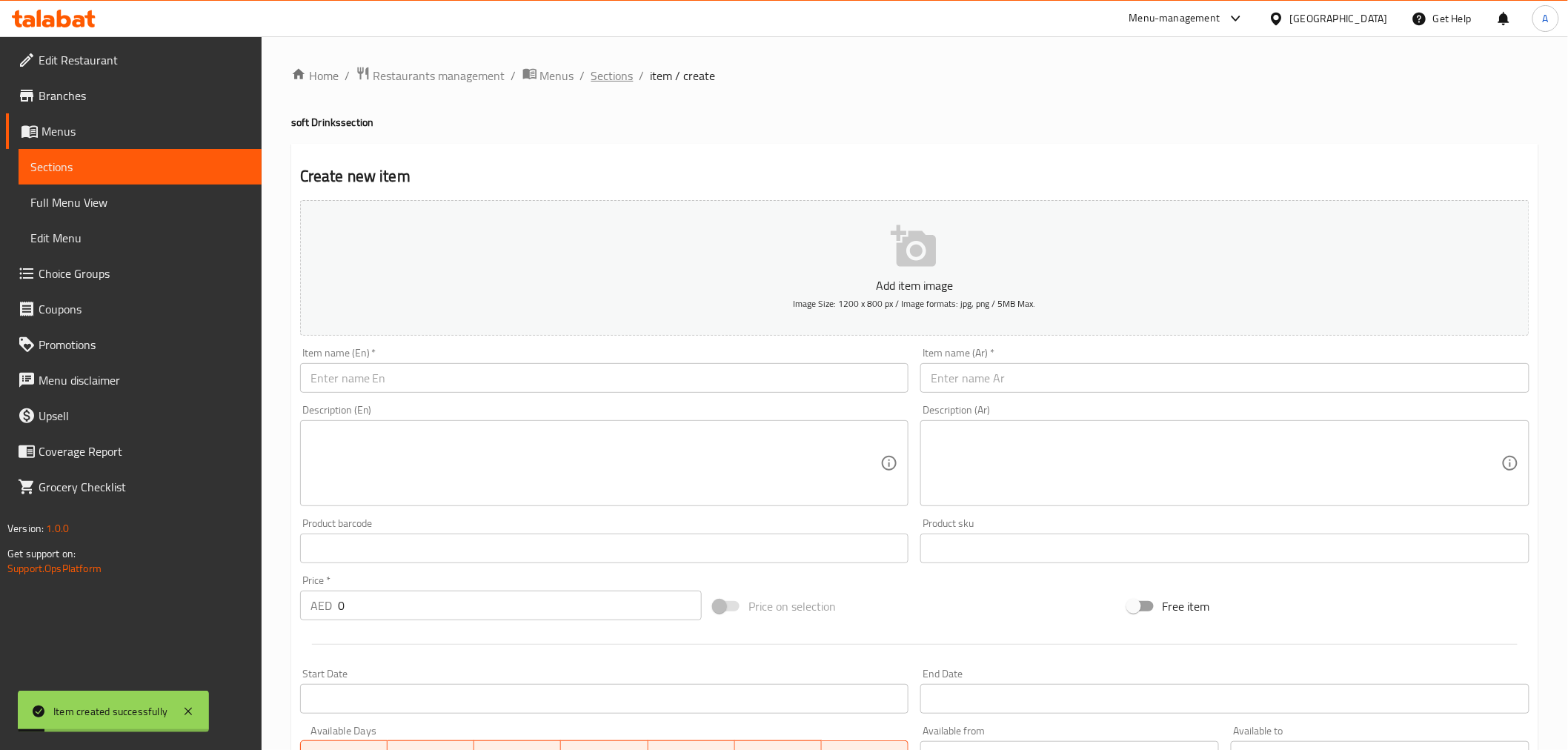
click at [601, 76] on span "Sections" at bounding box center [613, 75] width 43 height 17
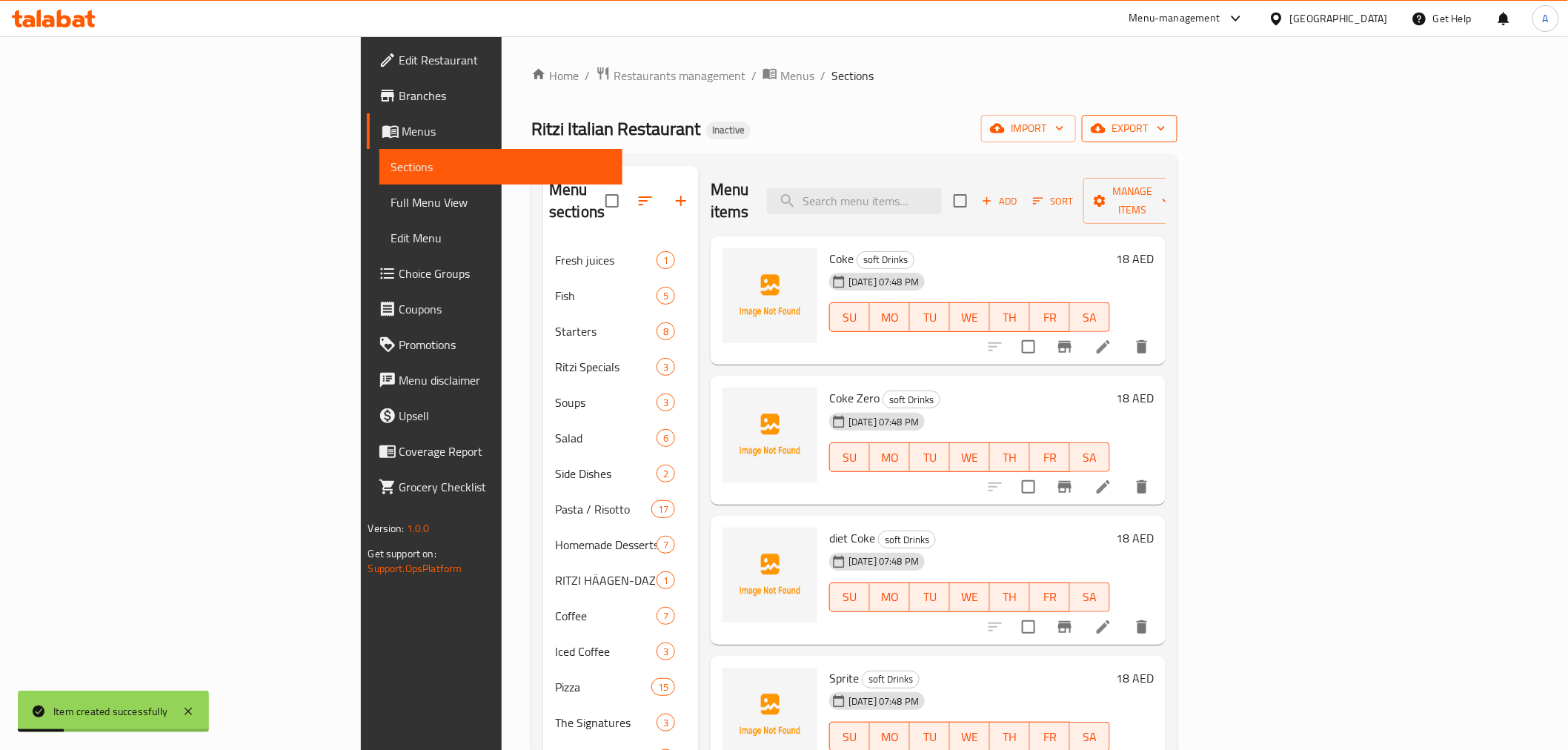
click at [1166, 122] on span "export" at bounding box center [1129, 128] width 72 height 18
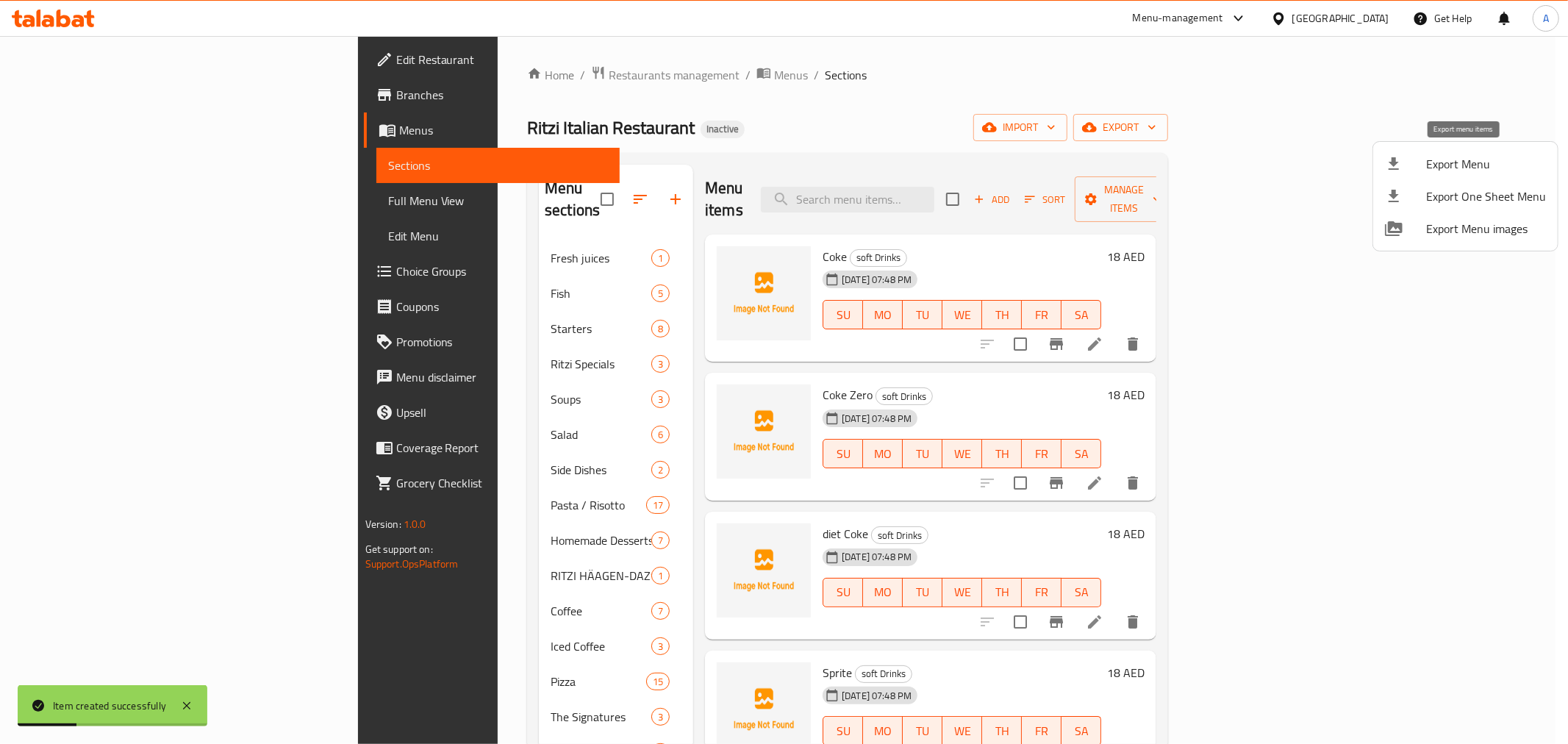
click at [1444, 158] on span "Export Menu" at bounding box center [1485, 164] width 120 height 17
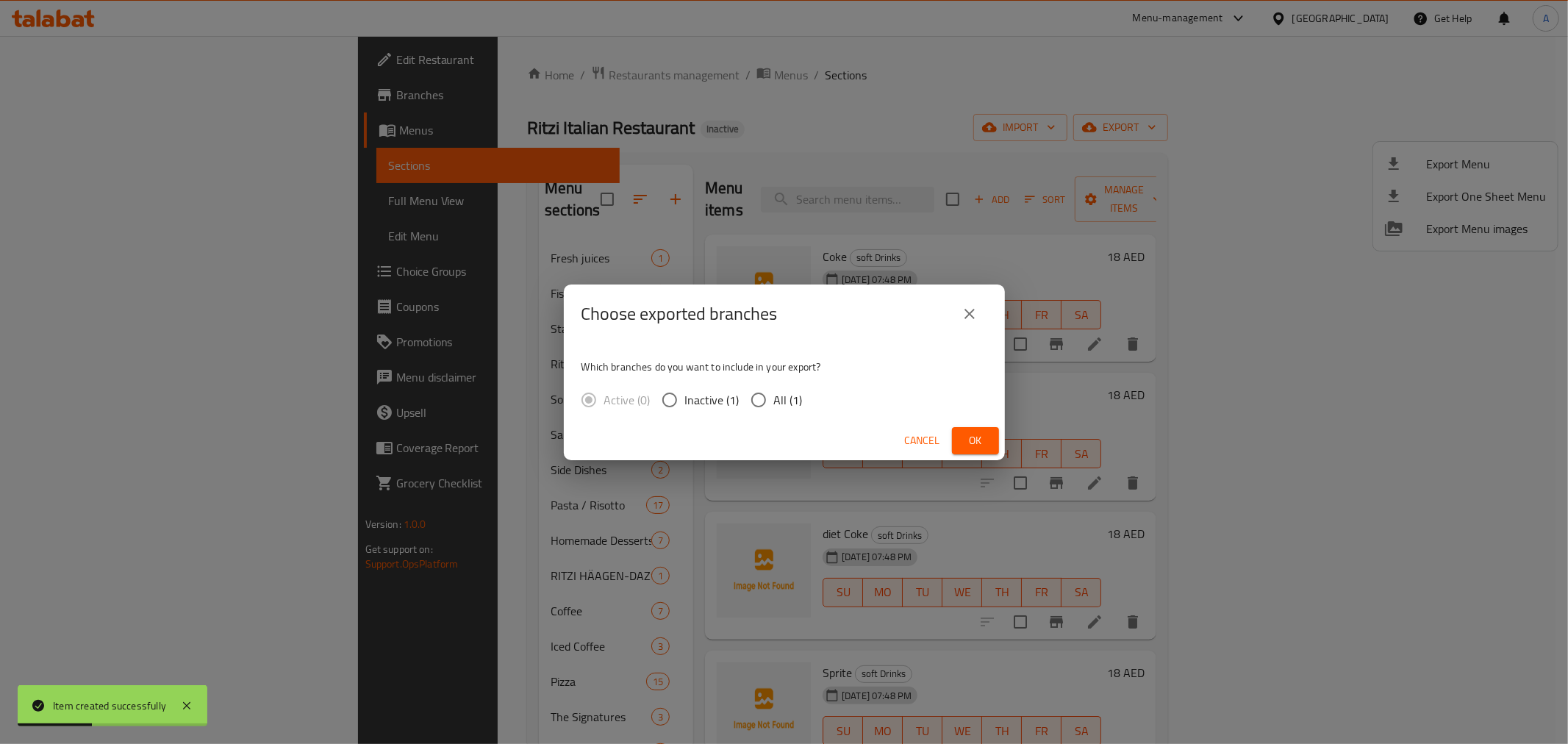
click at [768, 398] on input "All (1)" at bounding box center [758, 400] width 31 height 31
radio input "true"
click at [980, 431] on span "Ok" at bounding box center [975, 440] width 23 height 18
